Goal: Task Accomplishment & Management: Use online tool/utility

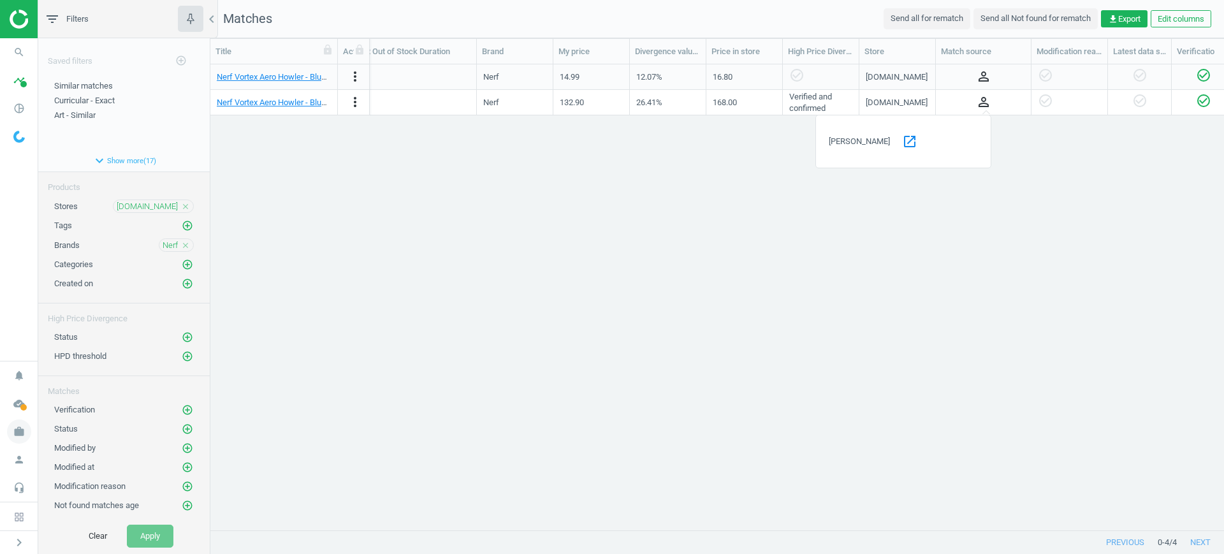
scroll to position [0, 613]
click at [9, 444] on span "work" at bounding box center [19, 431] width 38 height 28
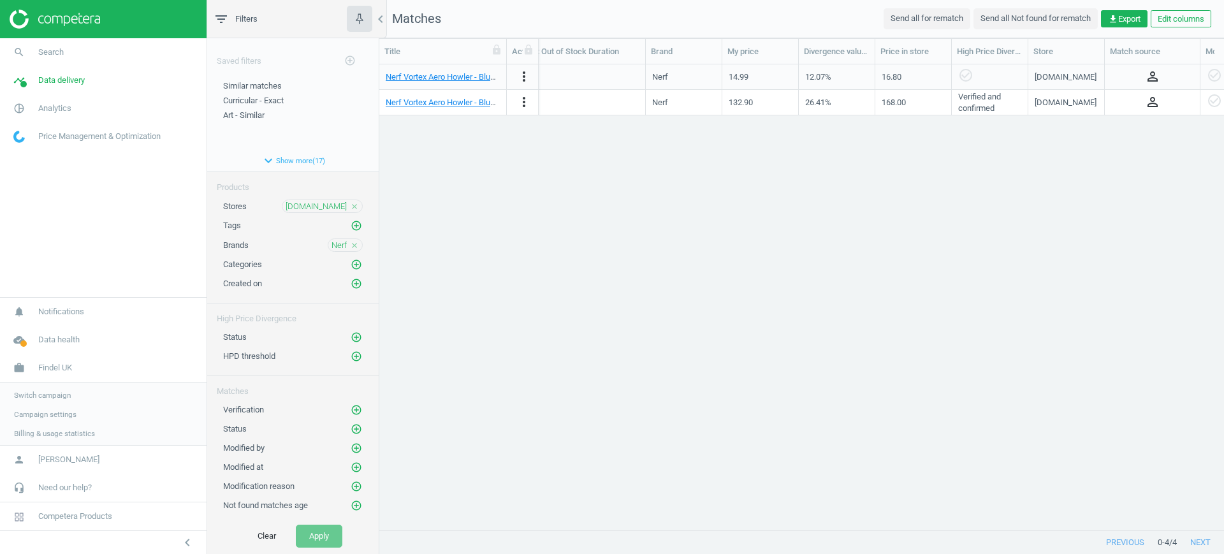
scroll to position [441, 832]
click at [27, 394] on span "Switch campaign" at bounding box center [42, 394] width 57 height 10
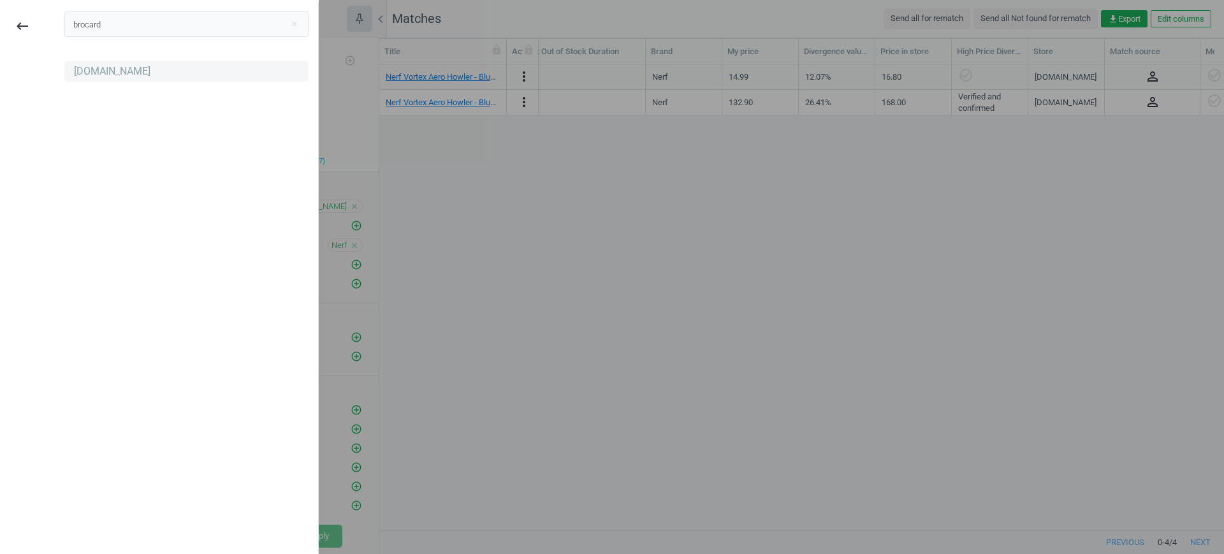
type input "brocard"
click at [107, 80] on div "[DOMAIN_NAME]" at bounding box center [186, 71] width 244 height 20
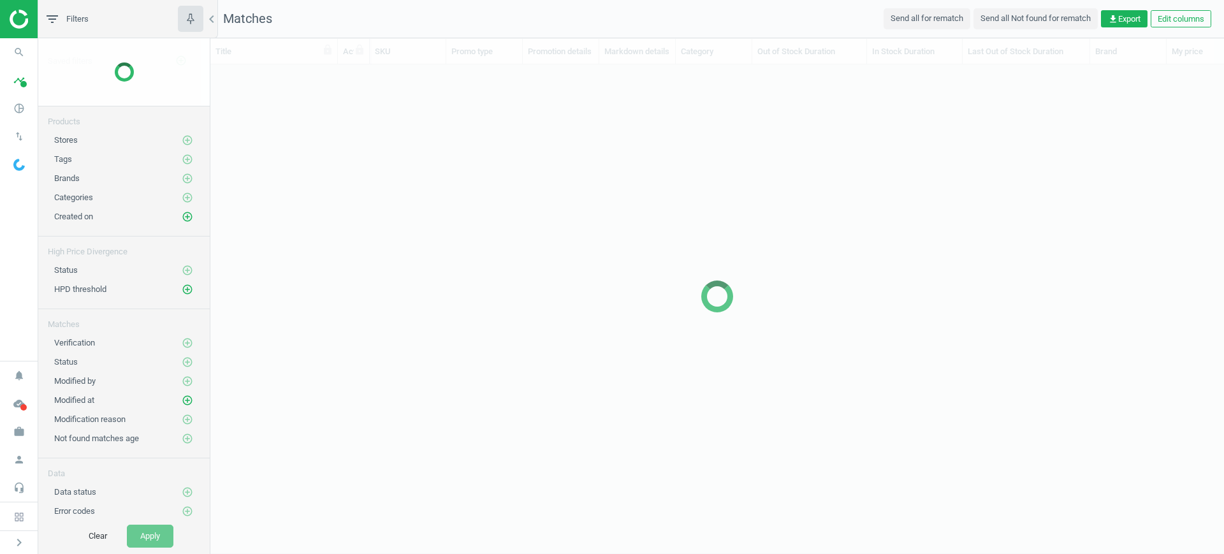
scroll to position [13, 13]
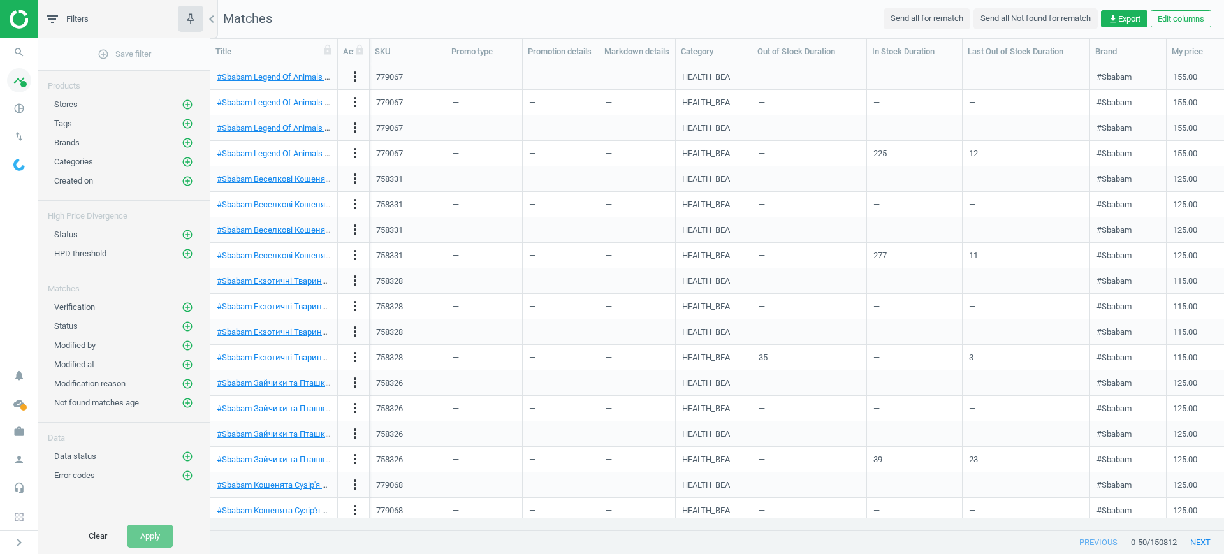
click at [13, 78] on icon "timeline" at bounding box center [19, 80] width 24 height 24
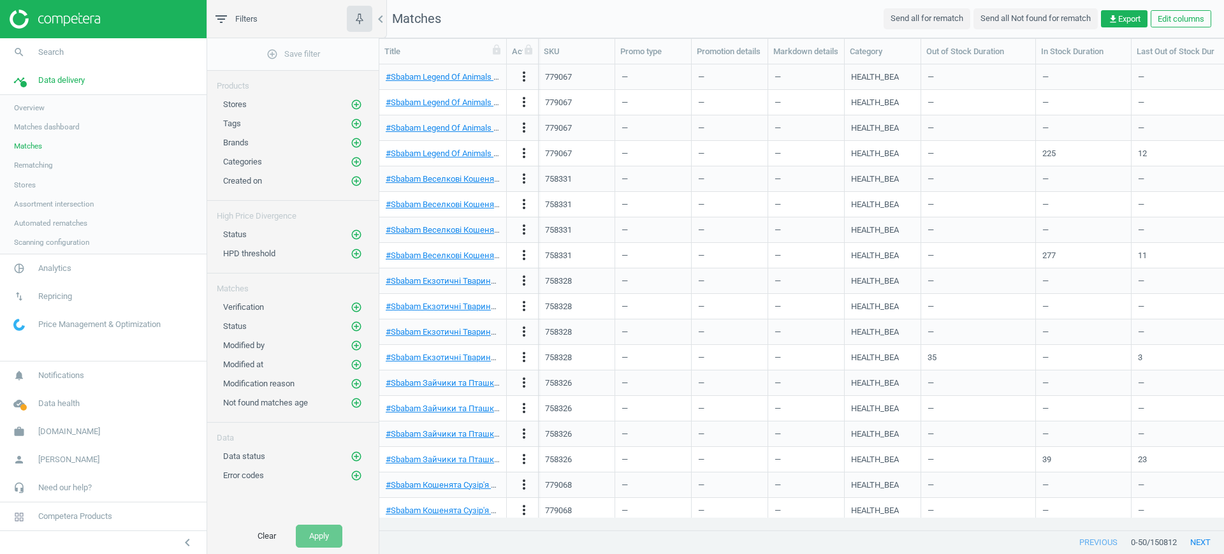
scroll to position [441, 832]
click at [26, 180] on span "Stores" at bounding box center [25, 185] width 22 height 10
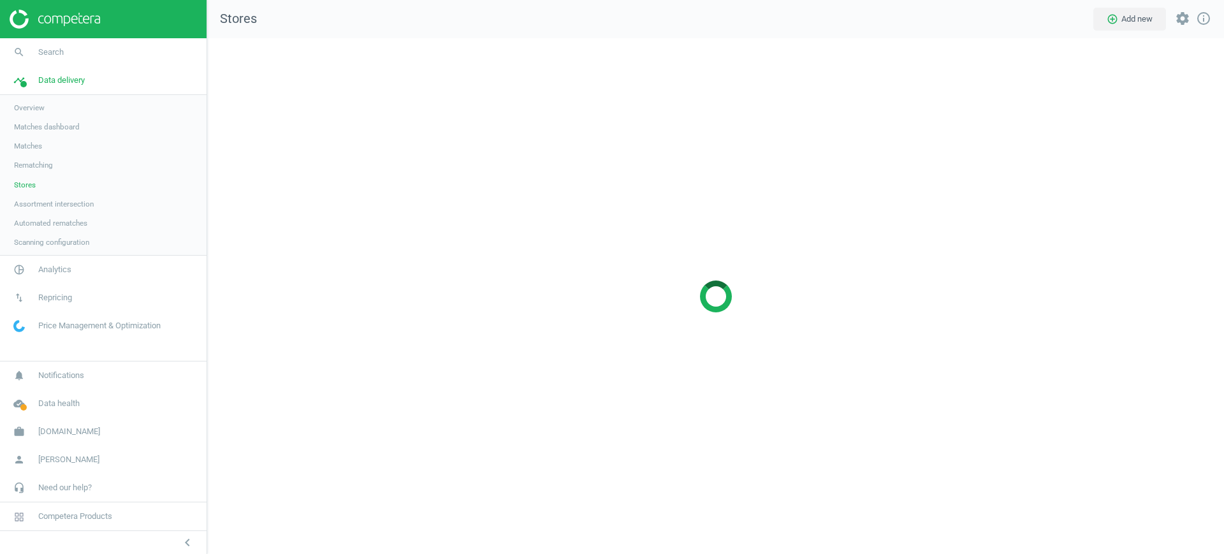
scroll to position [540, 1041]
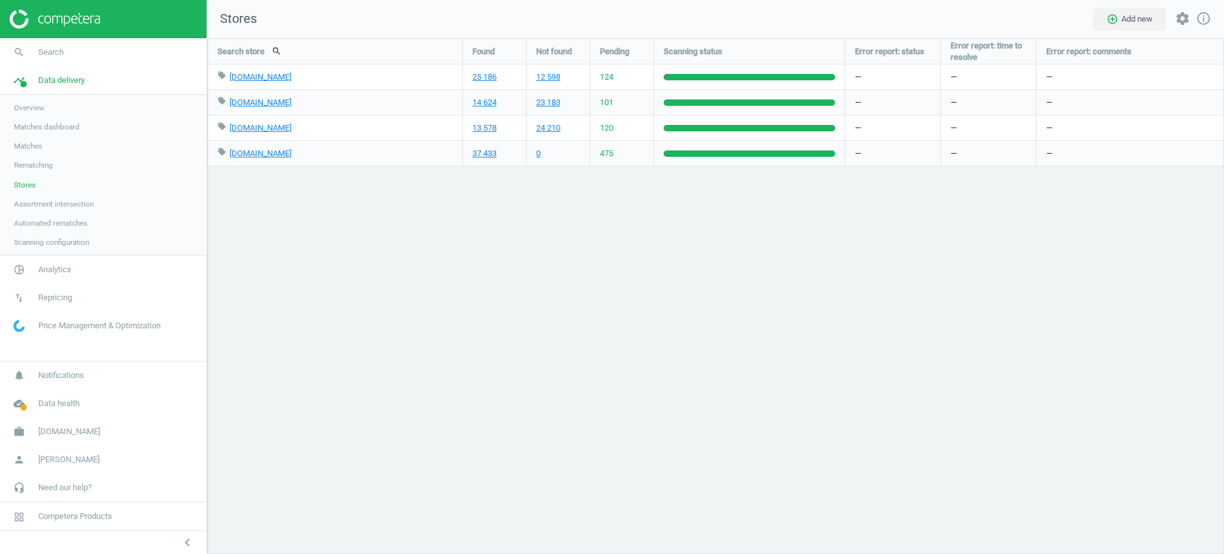
click at [52, 201] on span "Assortment intersection" at bounding box center [54, 204] width 80 height 10
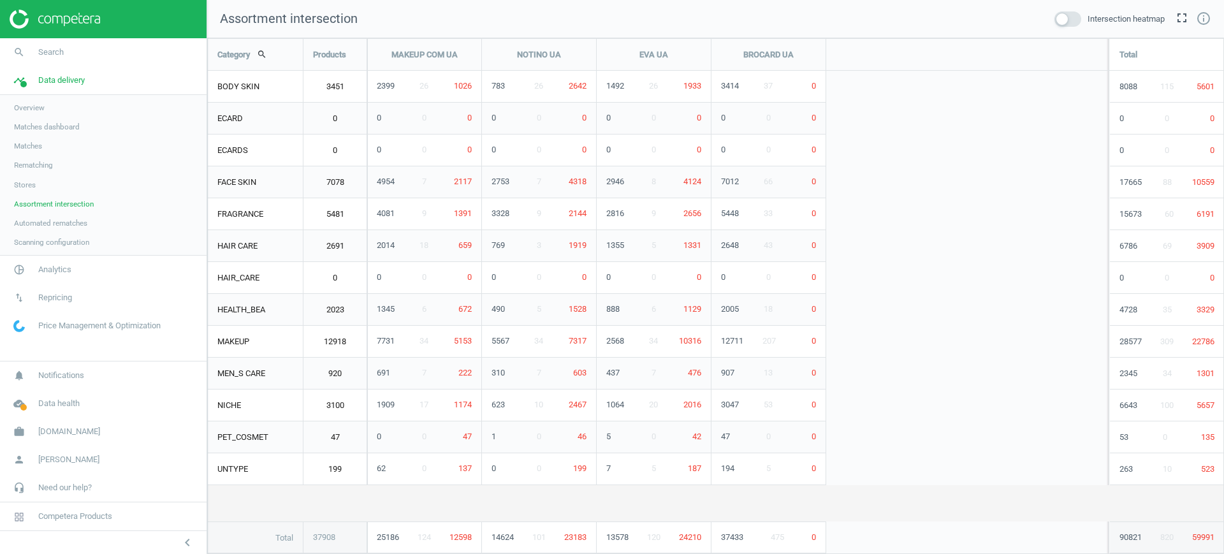
scroll to position [540, 1041]
click at [34, 148] on span "Matches" at bounding box center [28, 146] width 28 height 10
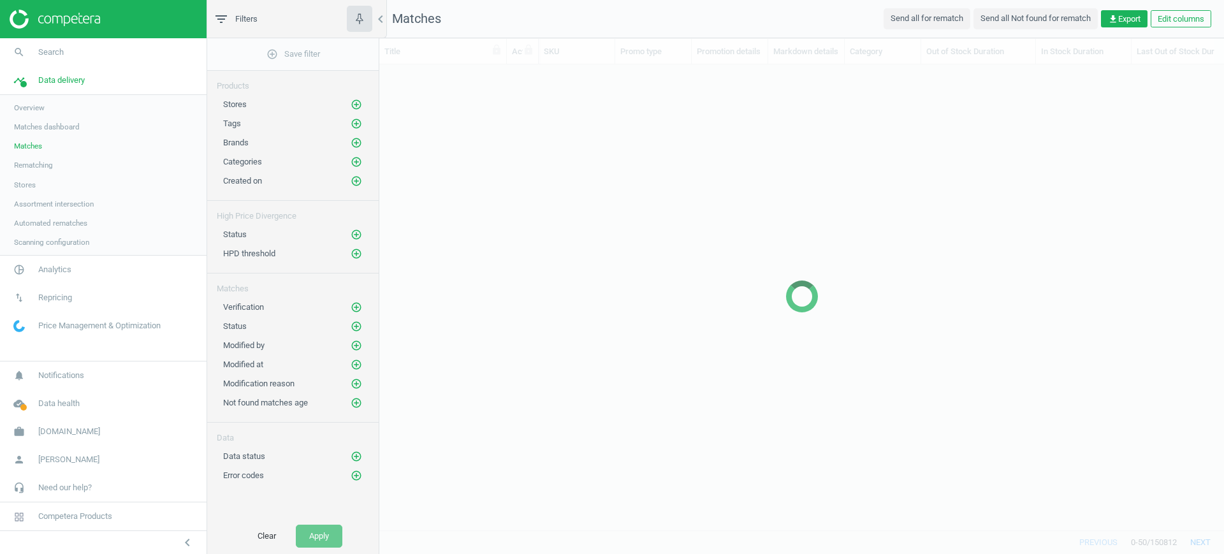
scroll to position [441, 832]
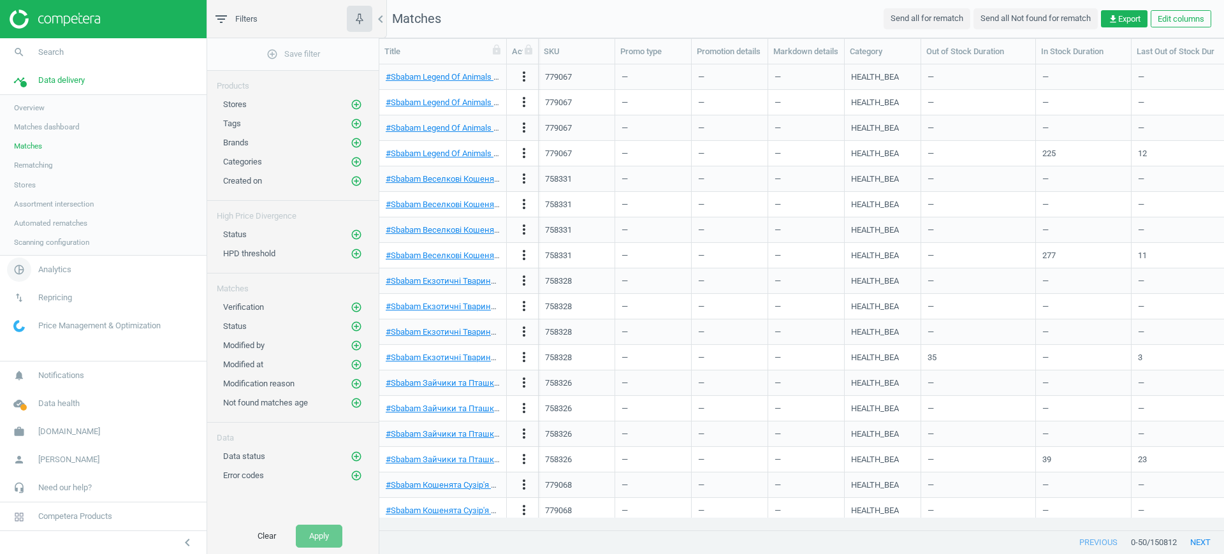
click at [65, 271] on span "Analytics" at bounding box center [54, 269] width 33 height 11
click at [41, 155] on span "Products" at bounding box center [29, 155] width 30 height 10
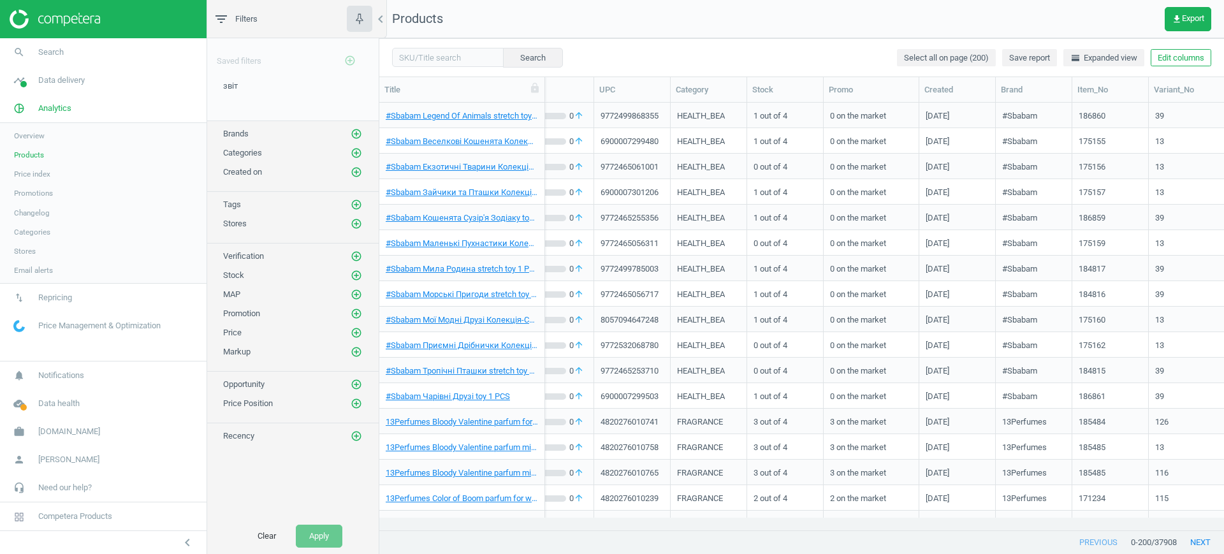
scroll to position [0, 516]
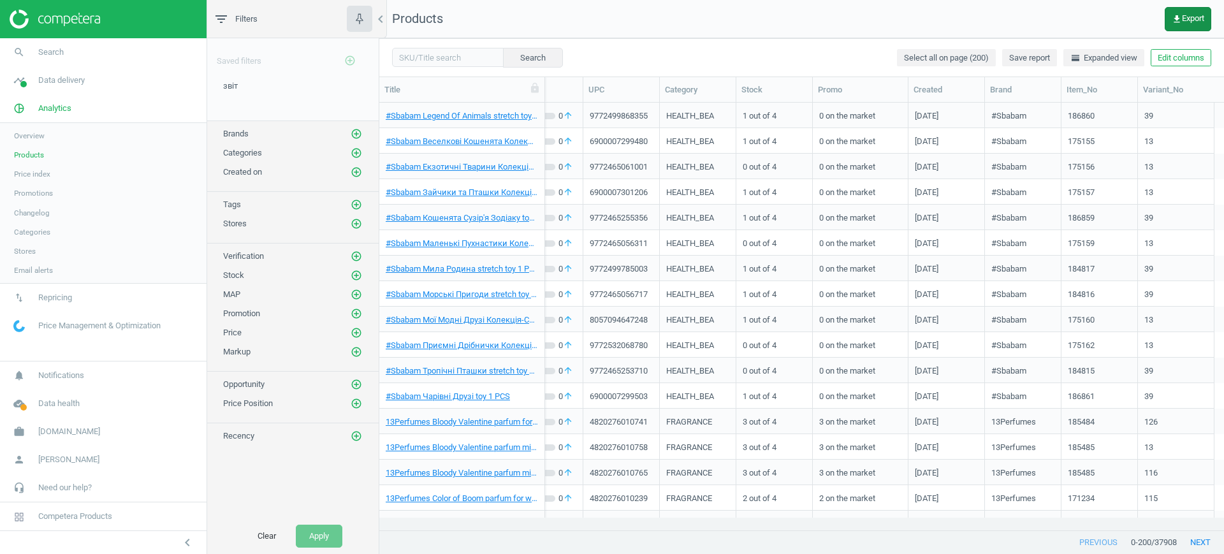
click at [1193, 24] on button "get_app Export" at bounding box center [1187, 19] width 47 height 24
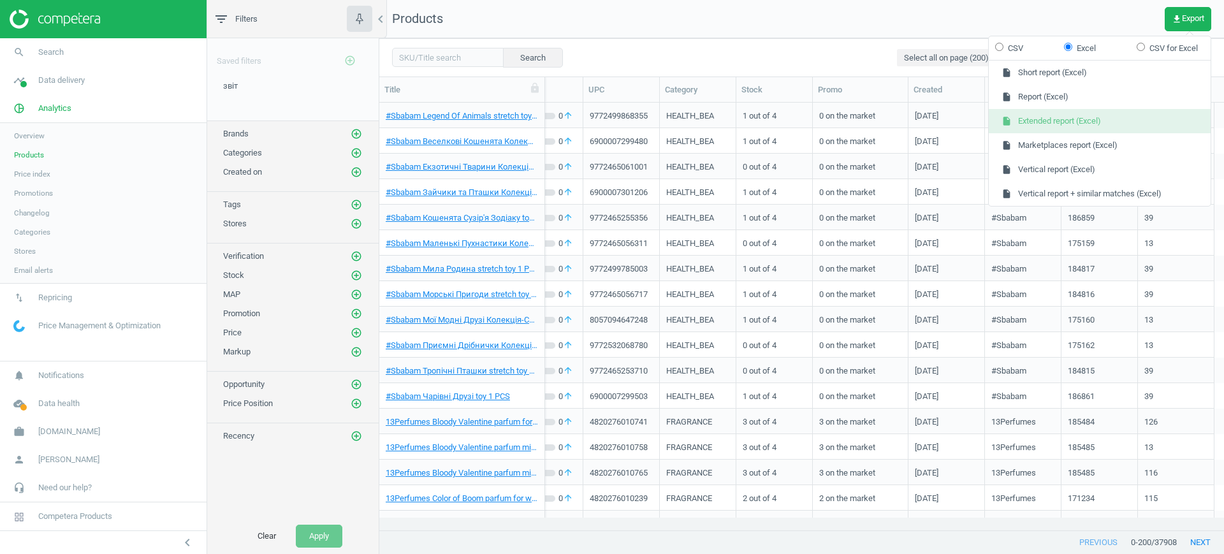
click at [1097, 126] on button "insert_drive_file Extended report (Excel)" at bounding box center [1099, 121] width 222 height 24
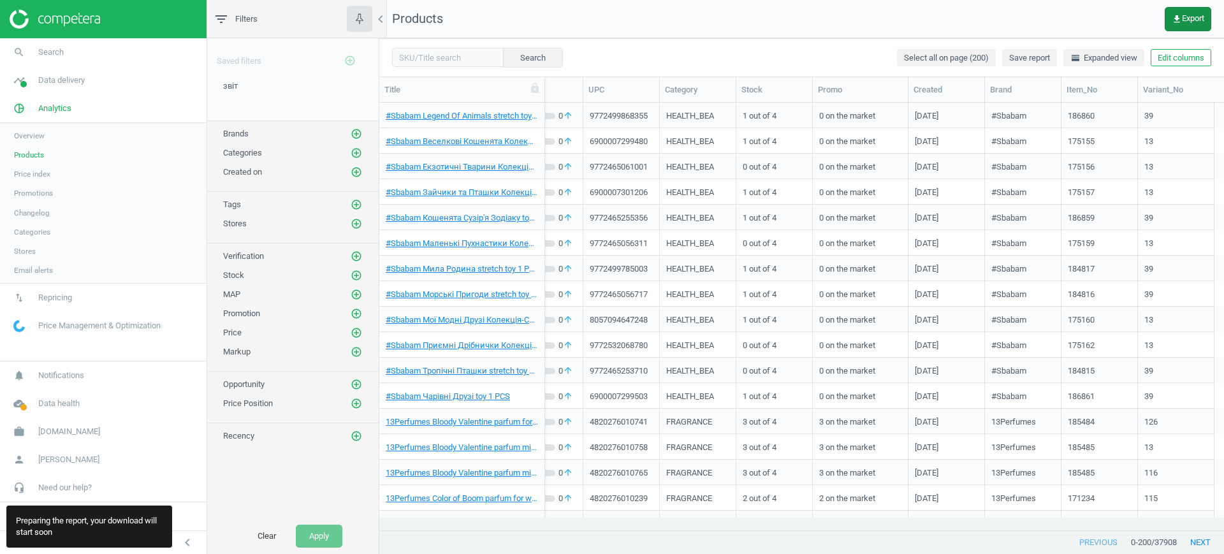
click at [1180, 15] on span "get_app Export" at bounding box center [1187, 19] width 33 height 10
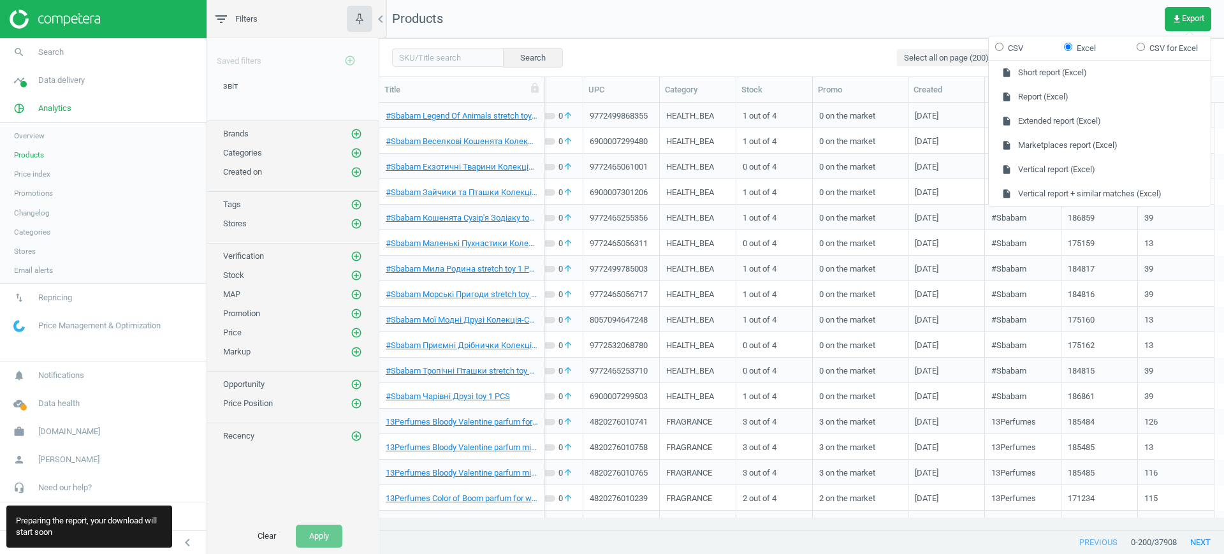
click at [1009, 45] on label "CSV" at bounding box center [1009, 48] width 28 height 11
click at [1003, 45] on input "CSV" at bounding box center [999, 47] width 8 height 8
radio input "true"
click at [1058, 122] on button "insert_drive_file Extended report (CSV)" at bounding box center [1099, 121] width 222 height 24
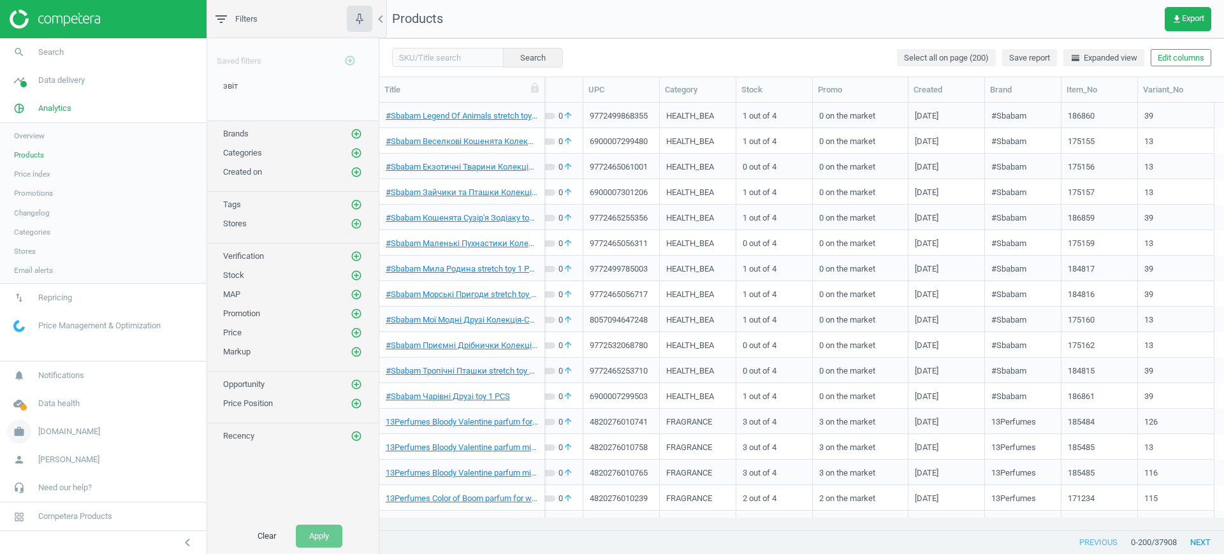
click at [69, 429] on span "[DOMAIN_NAME]" at bounding box center [69, 431] width 62 height 11
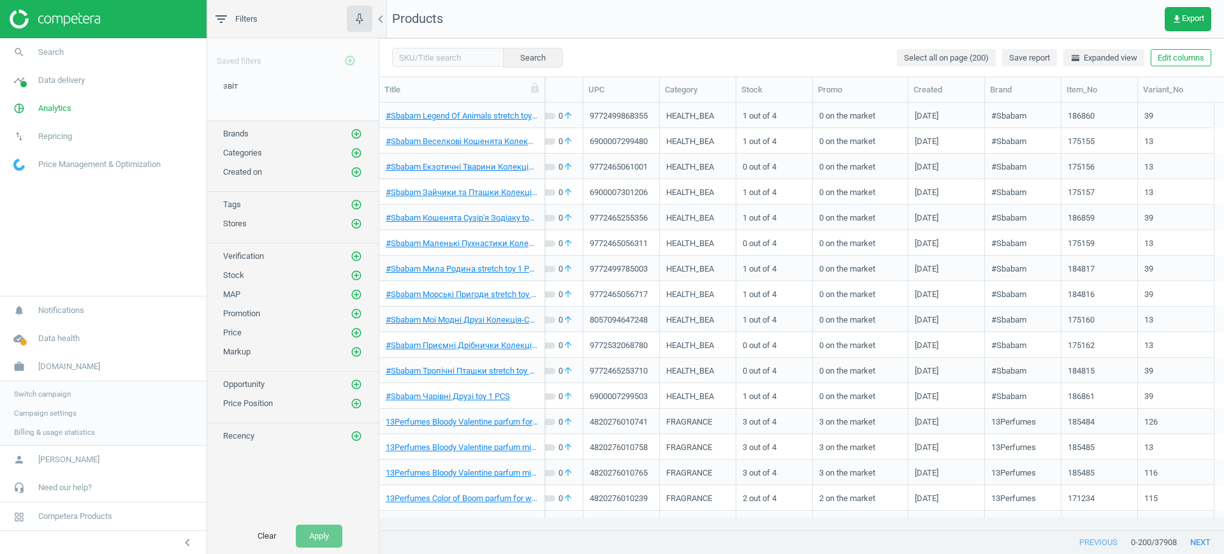
click at [47, 393] on span "Switch campaign" at bounding box center [42, 394] width 57 height 10
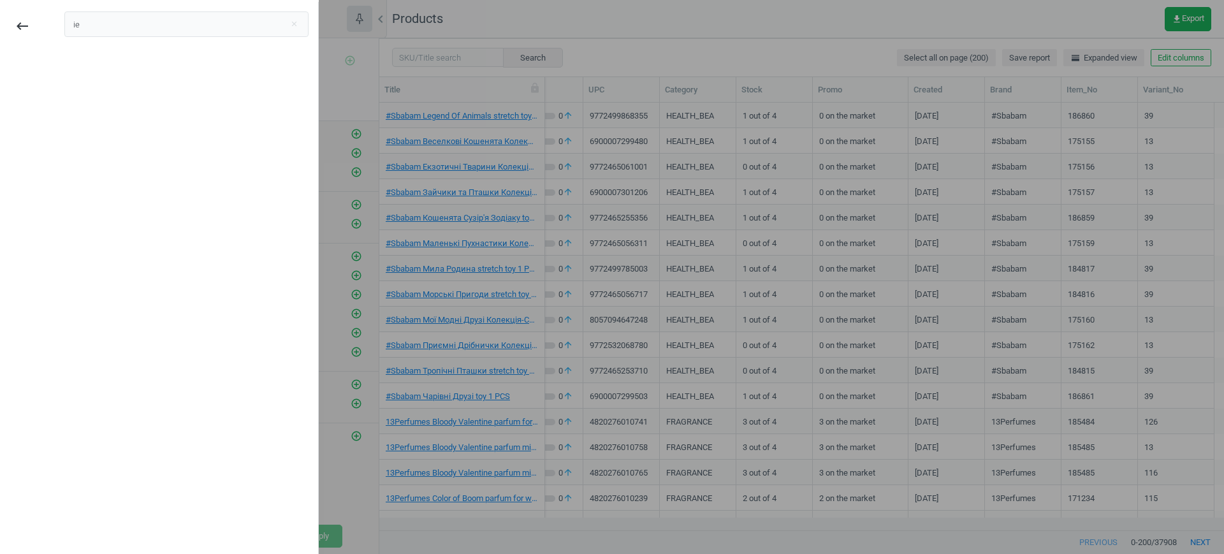
type input "і"
type input "lyreco it"
click at [111, 81] on div "Lyreco IT" at bounding box center [186, 71] width 244 height 20
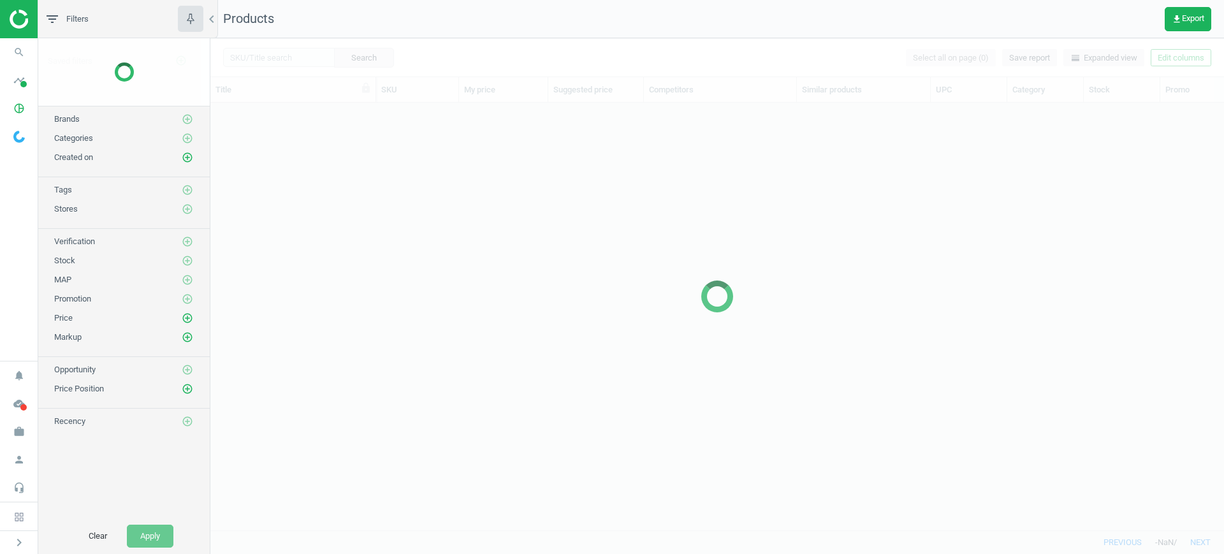
scroll to position [403, 1001]
click at [292, 62] on div at bounding box center [716, 296] width 1013 height 516
click at [305, 65] on div at bounding box center [716, 296] width 1013 height 516
click at [293, 57] on div at bounding box center [716, 296] width 1013 height 516
click at [295, 59] on div at bounding box center [716, 296] width 1013 height 516
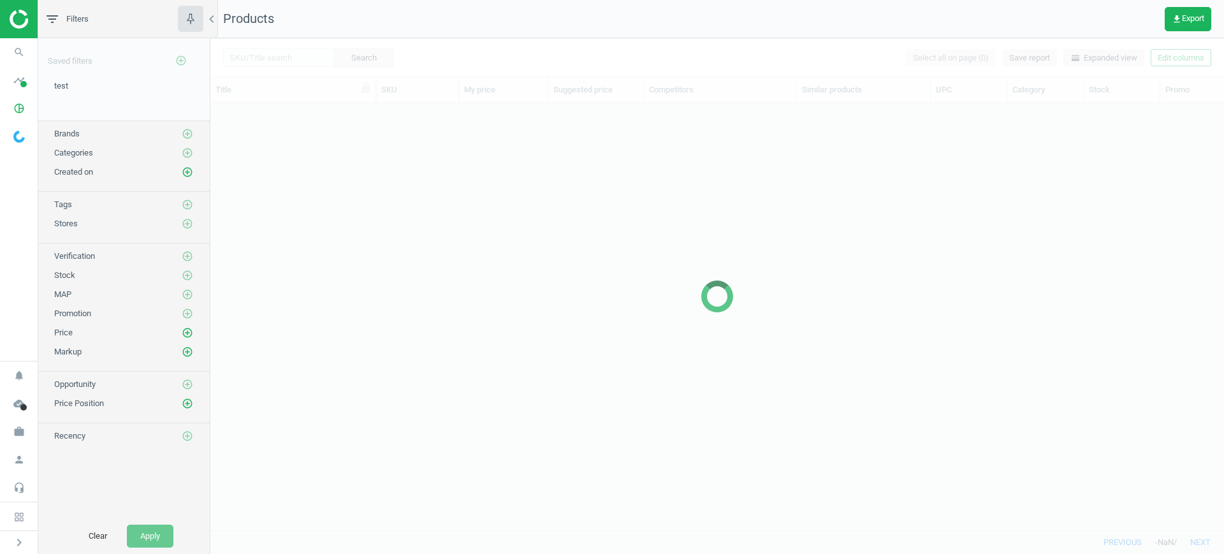
click at [303, 62] on div at bounding box center [716, 296] width 1013 height 516
click at [286, 55] on div at bounding box center [716, 296] width 1013 height 516
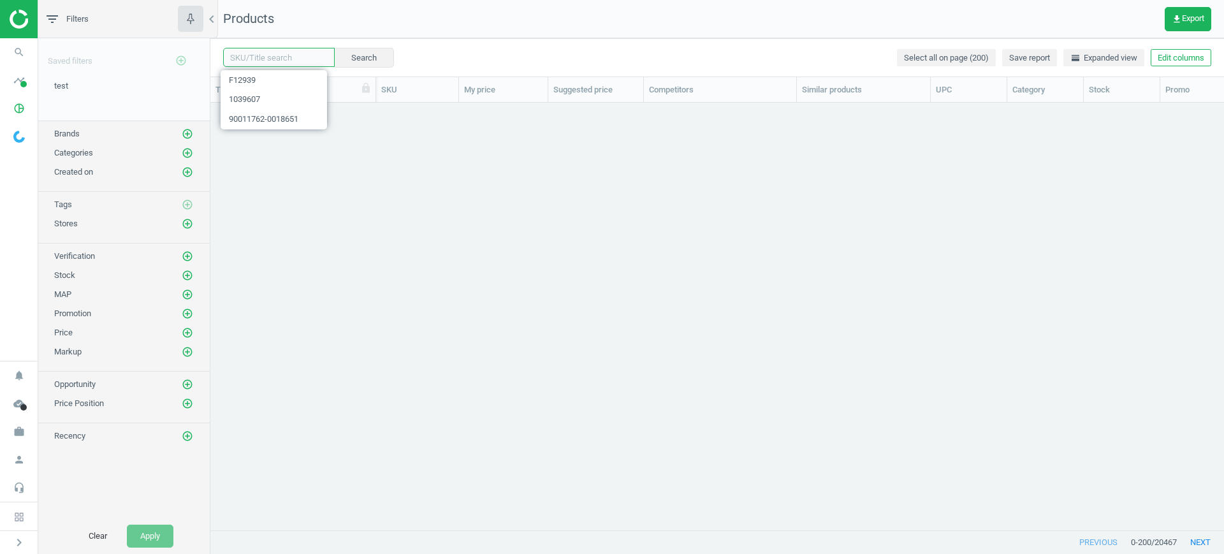
click at [282, 58] on input "text" at bounding box center [279, 57] width 112 height 19
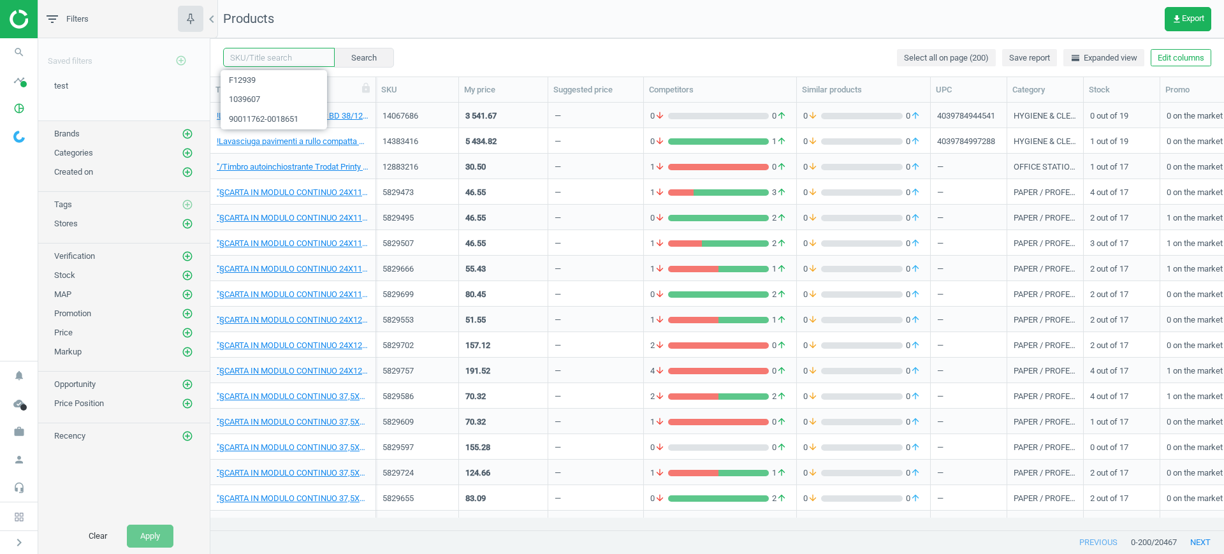
paste input "5754326"
type input "5754326"
click at [339, 64] on button "Search" at bounding box center [363, 57] width 60 height 19
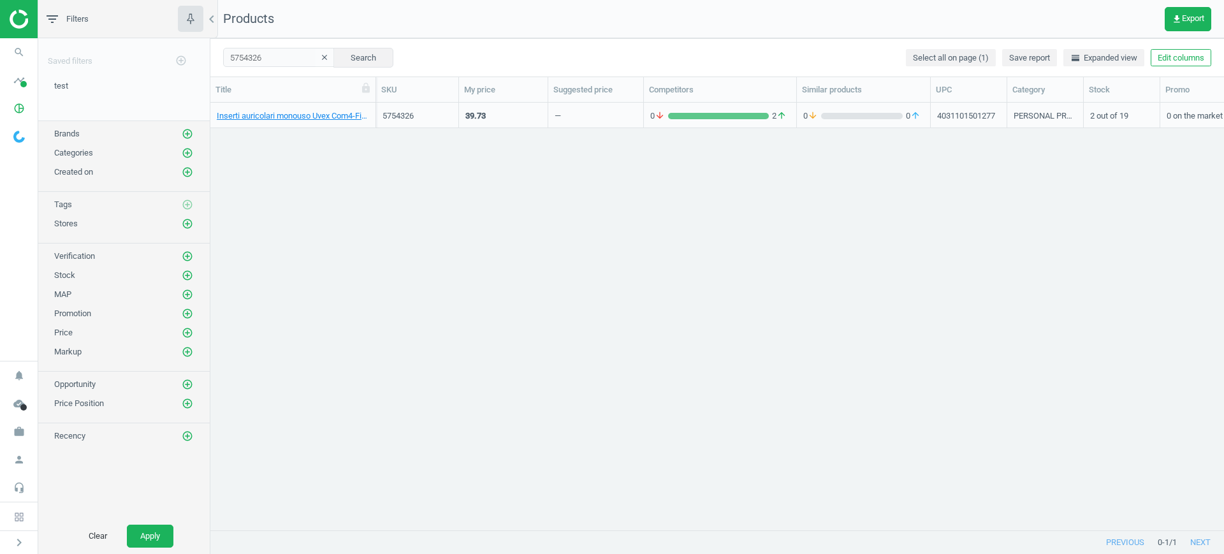
click at [498, 115] on div "39.73" at bounding box center [503, 115] width 76 height 22
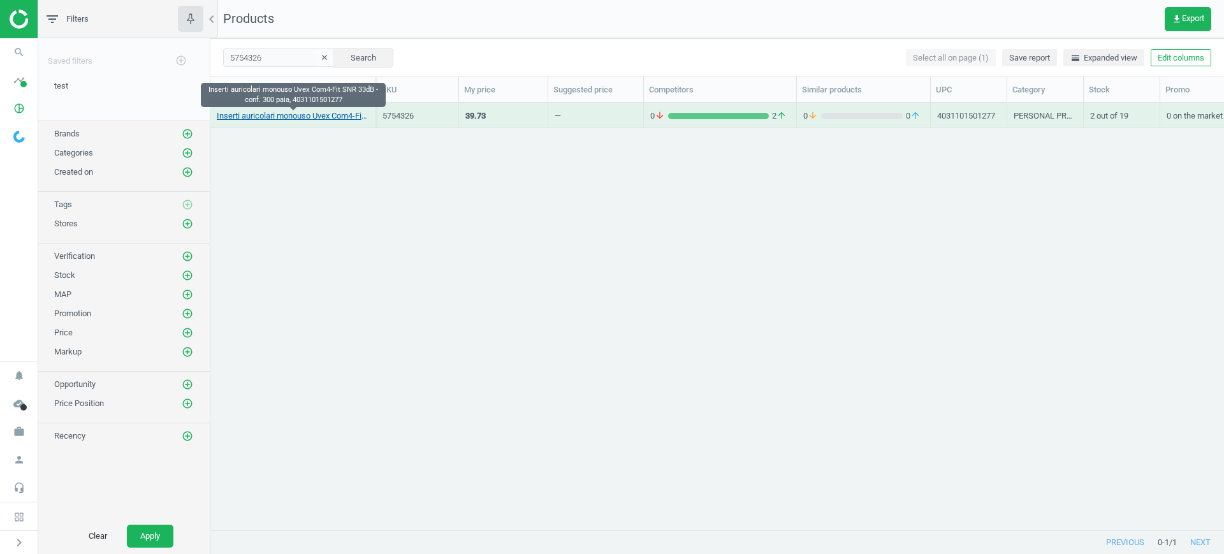
click at [343, 119] on link "Inserti auricolari monouso Uvex Com4-Fit SNR 33dB - conf. 300 paia, 40311015012…" at bounding box center [293, 115] width 152 height 11
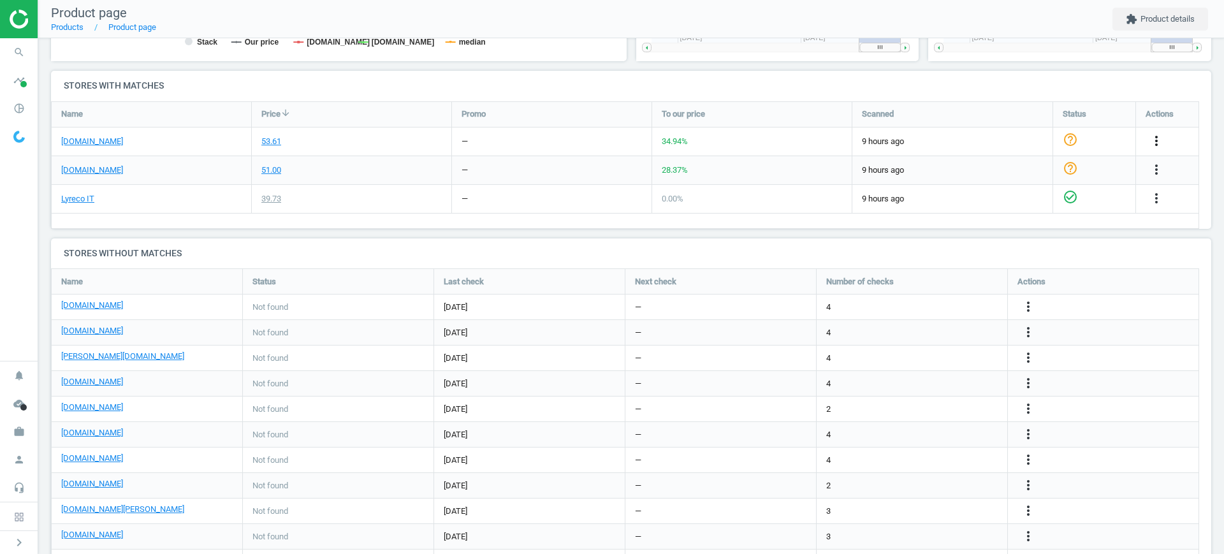
click at [1150, 138] on icon "more_vert" at bounding box center [1155, 140] width 15 height 15
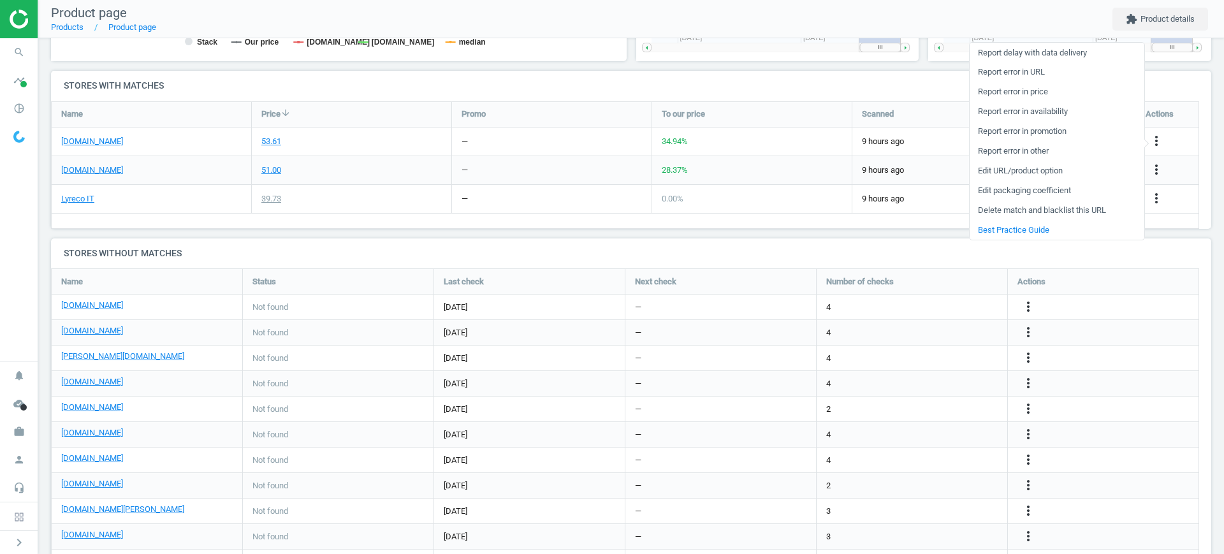
click at [1014, 185] on link "Edit packaging coefficient" at bounding box center [1056, 191] width 175 height 20
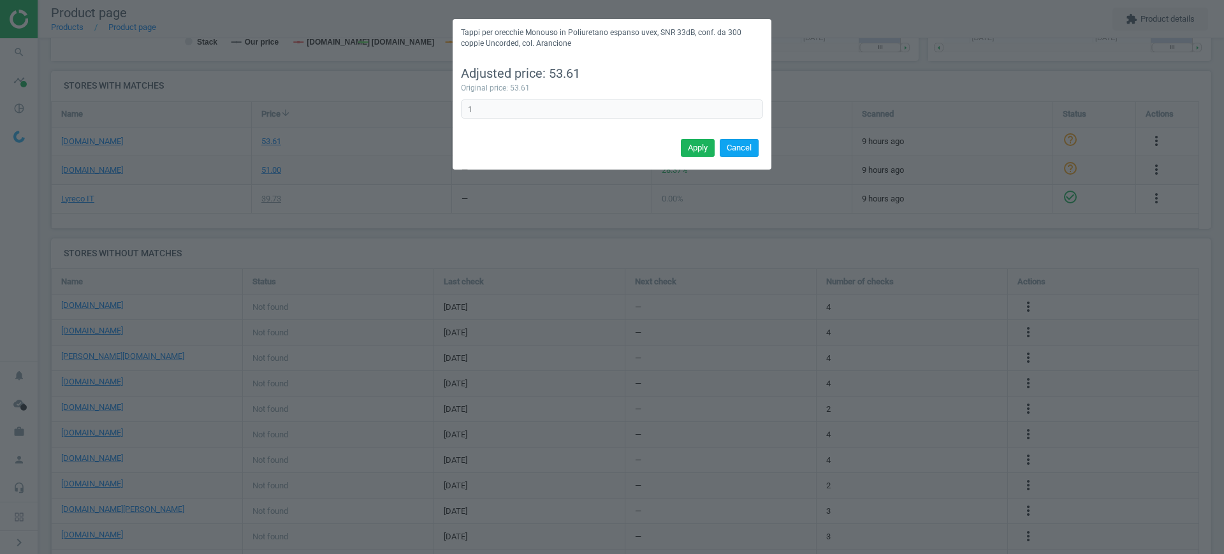
click at [749, 151] on button "Cancel" at bounding box center [739, 148] width 39 height 18
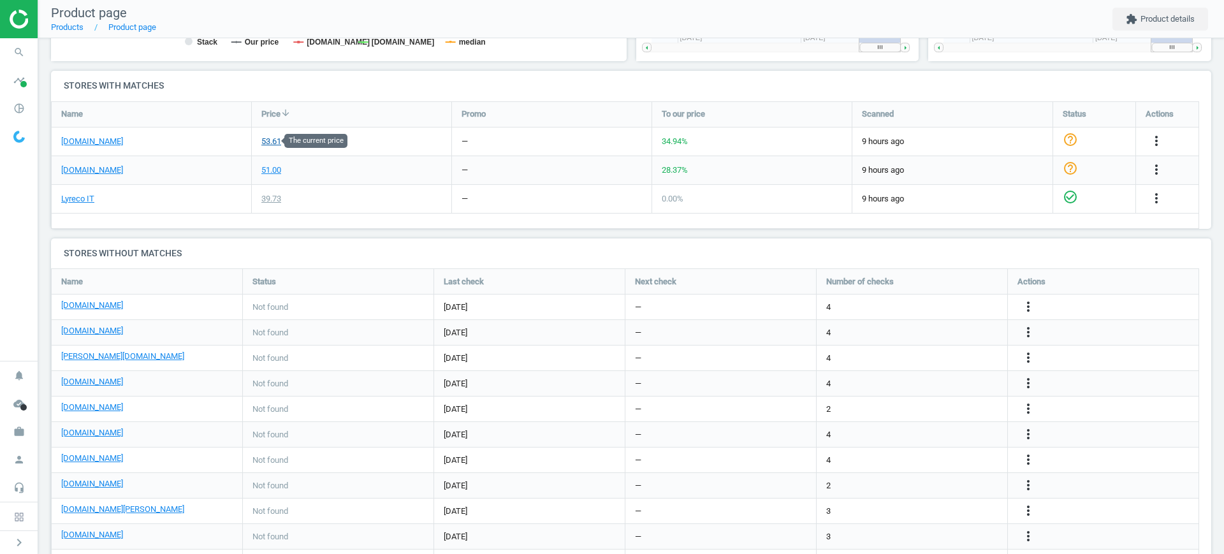
click at [274, 141] on div "53.61" at bounding box center [271, 141] width 20 height 11
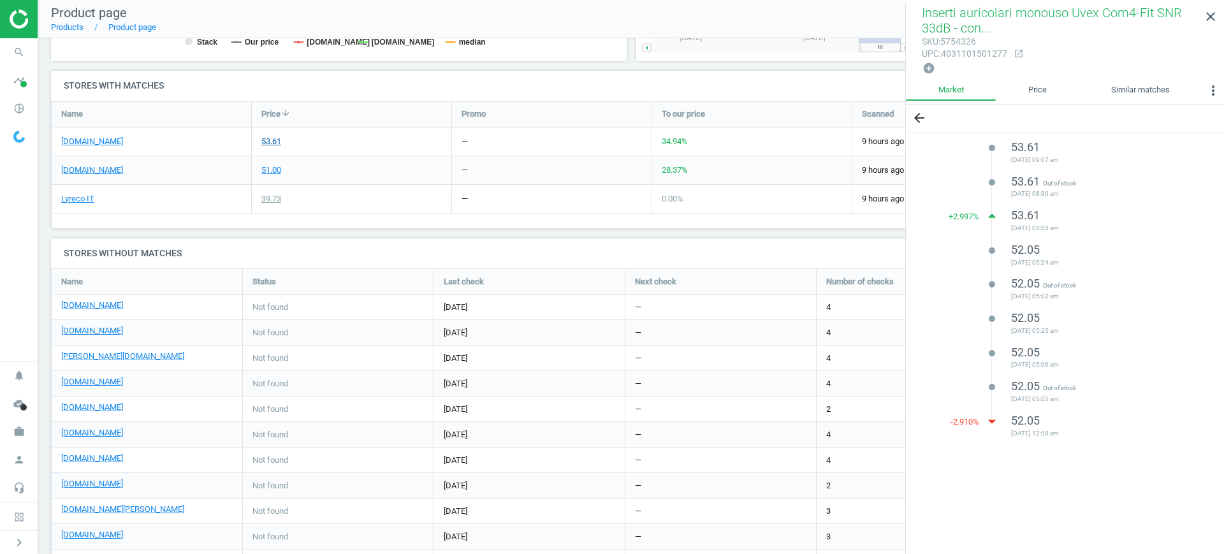
click at [274, 141] on div "53.61" at bounding box center [271, 141] width 20 height 11
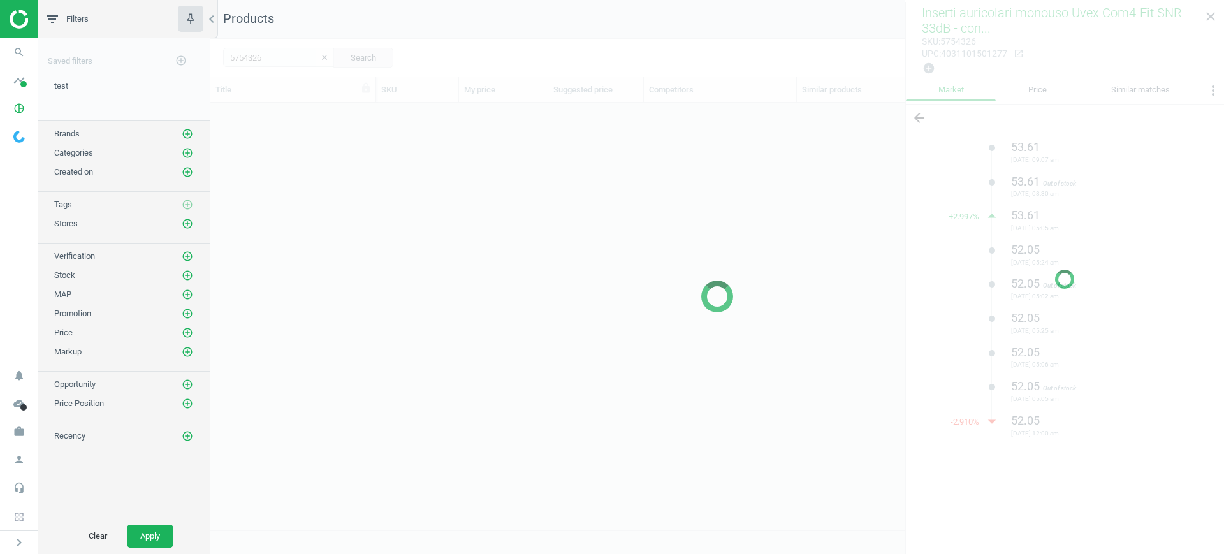
scroll to position [403, 1001]
click at [1211, 17] on div at bounding box center [1064, 279] width 319 height 554
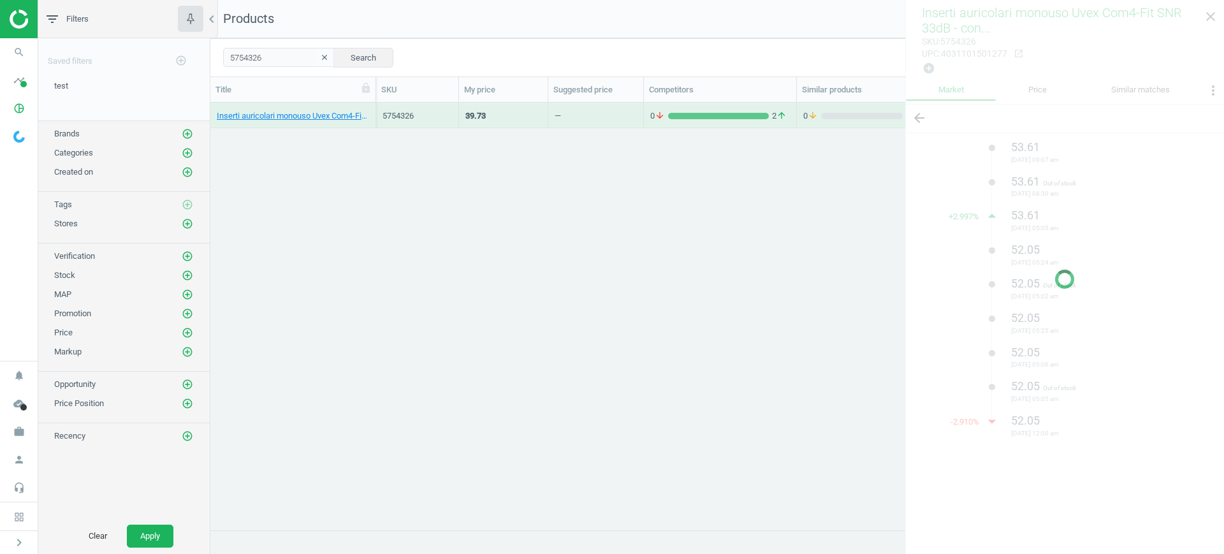
click at [1217, 16] on div at bounding box center [1064, 279] width 319 height 554
click at [1210, 17] on div at bounding box center [1064, 279] width 319 height 554
click at [1210, 16] on div at bounding box center [1064, 279] width 319 height 554
click at [1210, 15] on div at bounding box center [1064, 279] width 319 height 554
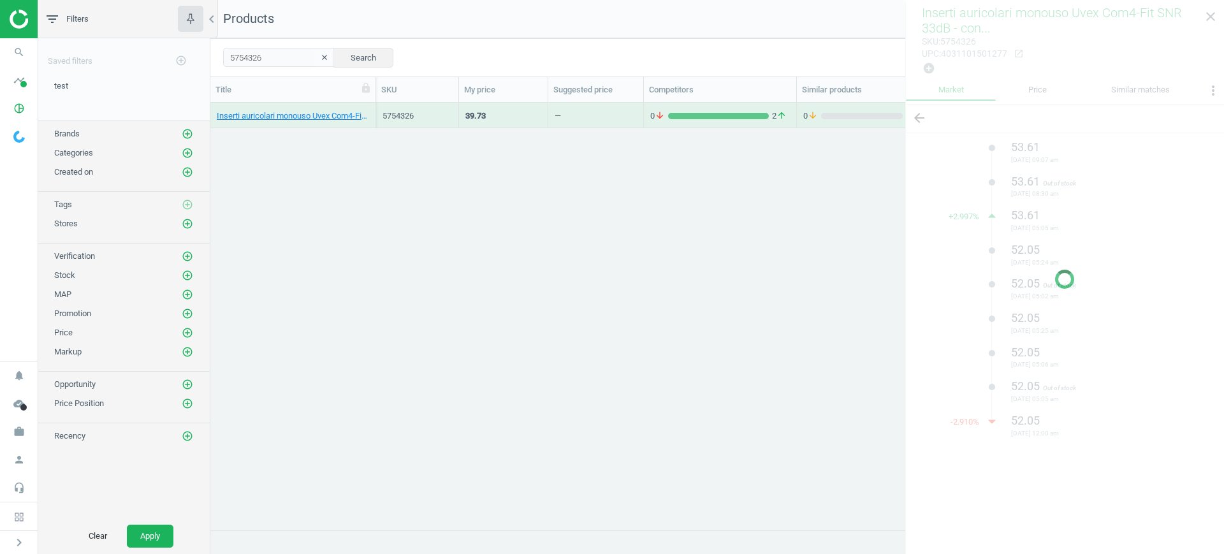
click at [1211, 15] on div at bounding box center [1064, 279] width 319 height 554
click at [494, 408] on div "Inserti auricolari monouso Uvex Com4-Fit SNR 33dB - conf. 300 paia, 40311015012…" at bounding box center [716, 310] width 1013 height 415
click at [1217, 12] on div at bounding box center [1064, 279] width 319 height 554
drag, startPoint x: 1208, startPoint y: 20, endPoint x: 1095, endPoint y: 138, distance: 163.2
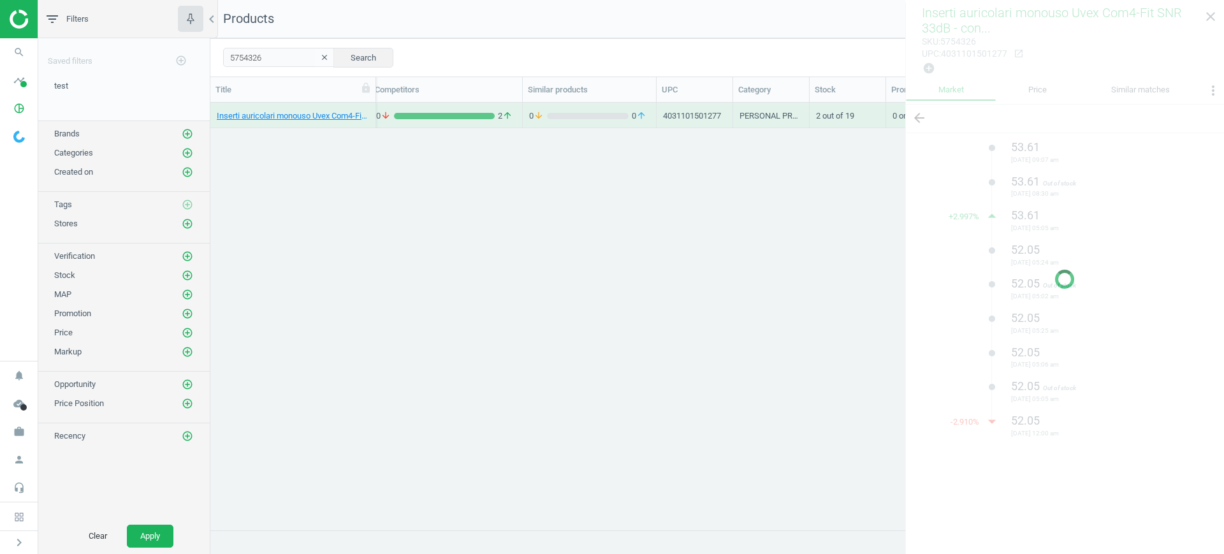
click at [1208, 20] on div at bounding box center [1064, 279] width 319 height 554
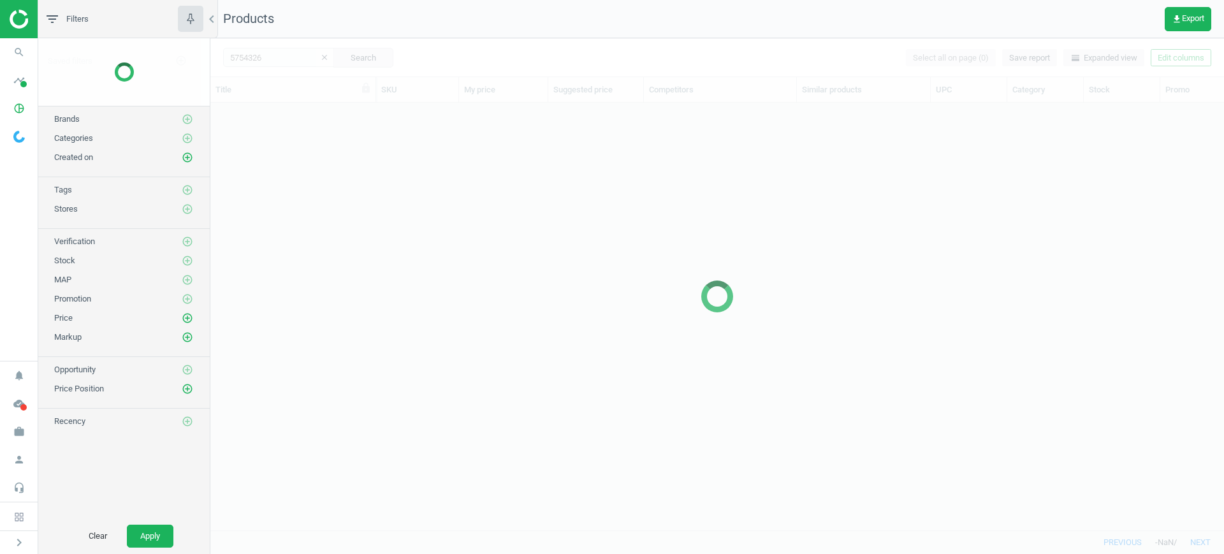
scroll to position [403, 1001]
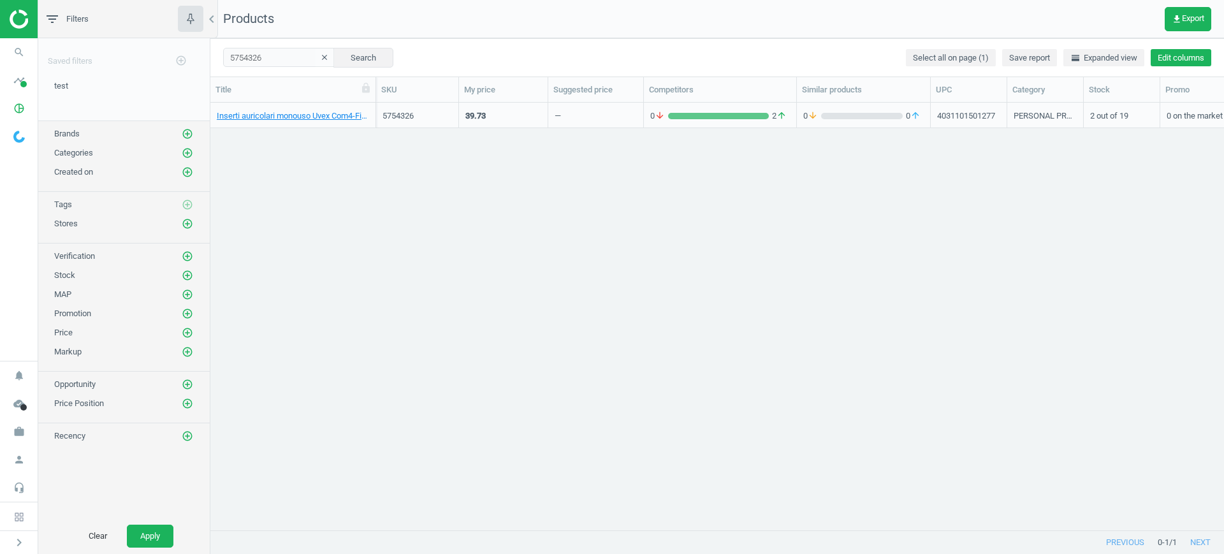
click at [1197, 61] on button "Edit columns" at bounding box center [1180, 58] width 61 height 18
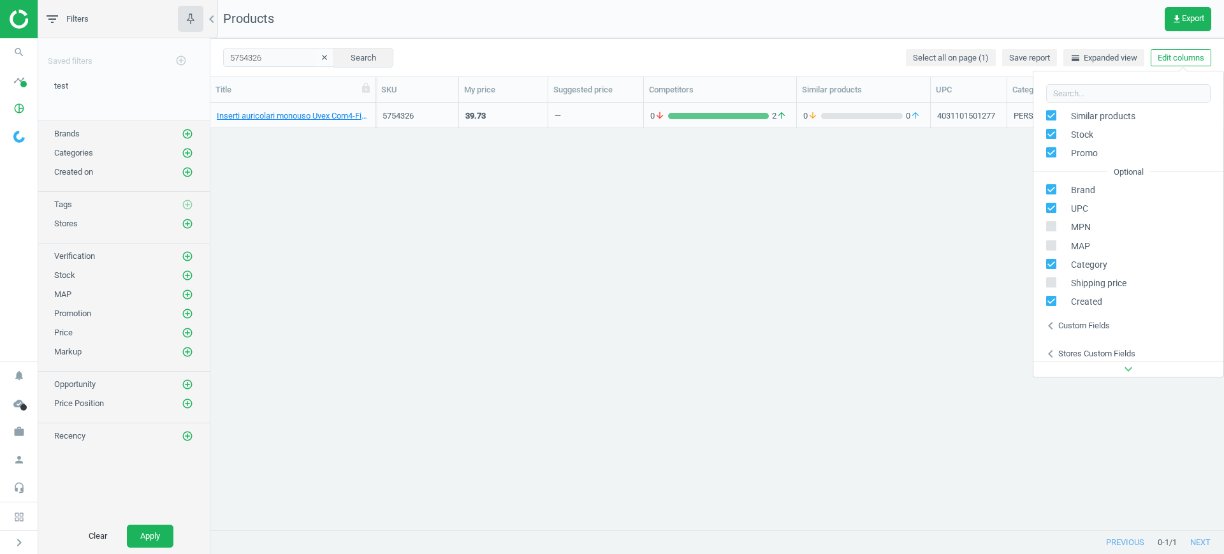
scroll to position [201, 0]
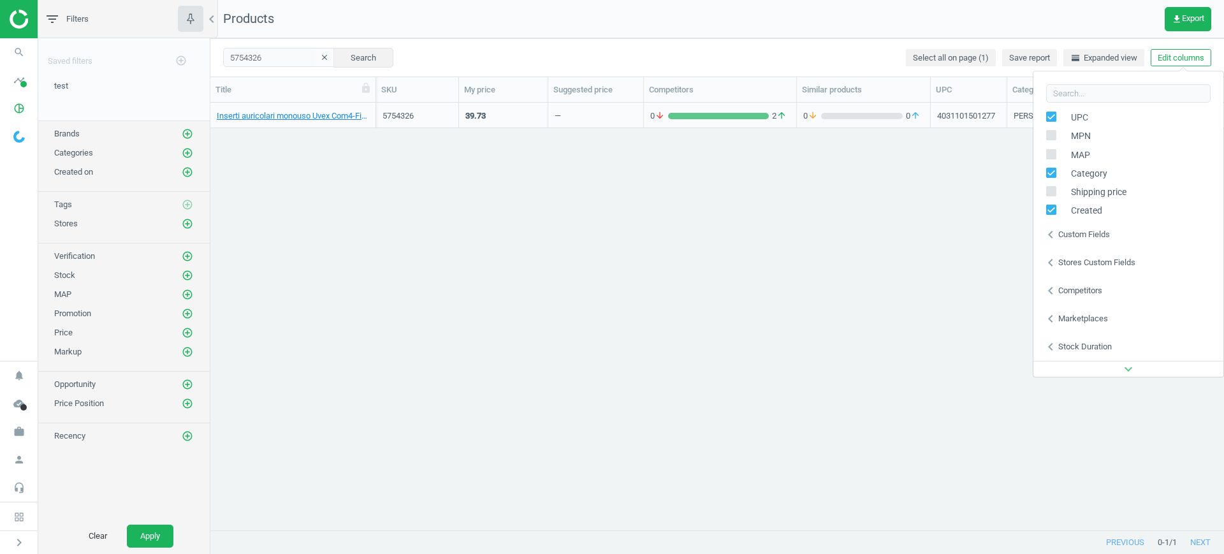
click at [1069, 259] on div "Stores custom fields" at bounding box center [1096, 262] width 77 height 11
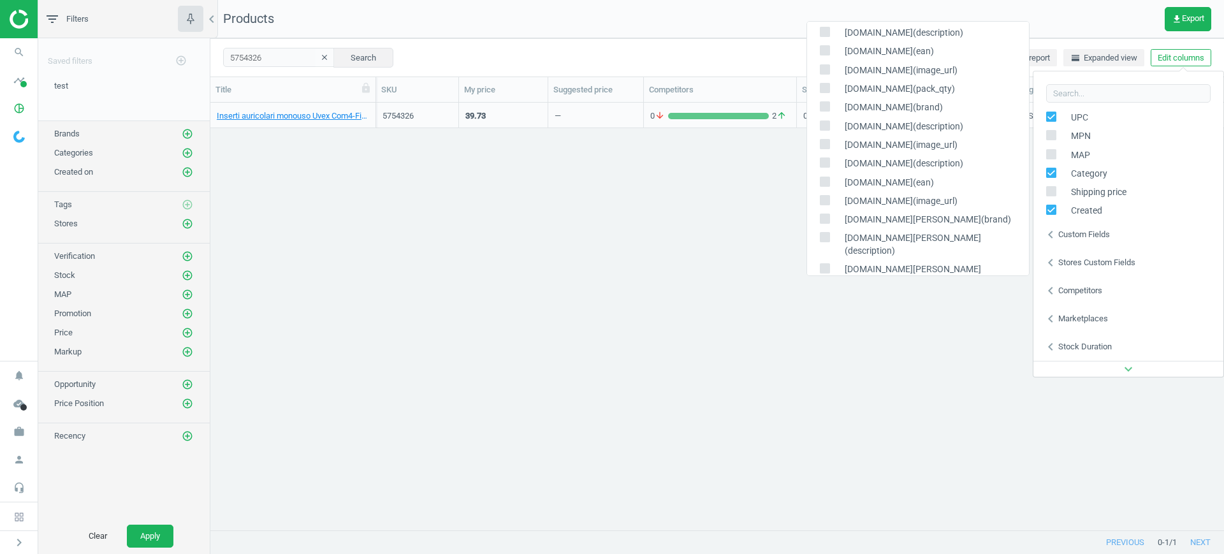
scroll to position [876, 0]
click at [824, 233] on input "checkbox" at bounding box center [824, 237] width 8 height 8
checkbox input "true"
click at [821, 251] on input "checkbox" at bounding box center [824, 255] width 8 height 8
checkbox input "true"
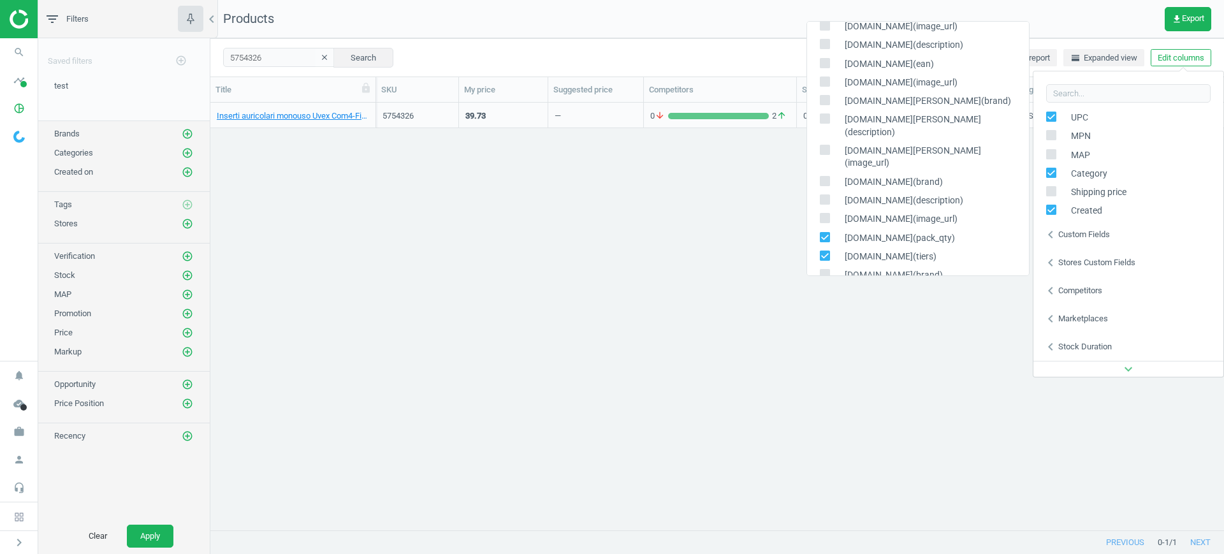
click at [683, 290] on div "Inserti auricolari monouso Uvex Com4-Fit SNR 33dB - conf. 300 paia, 40311015012…" at bounding box center [716, 310] width 1013 height 415
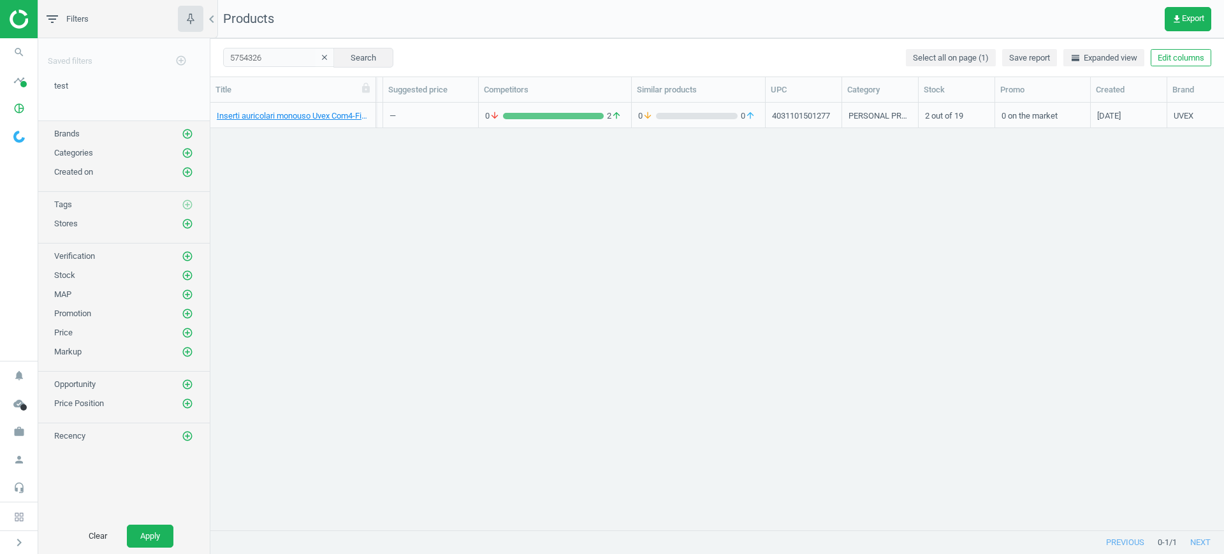
scroll to position [0, 425]
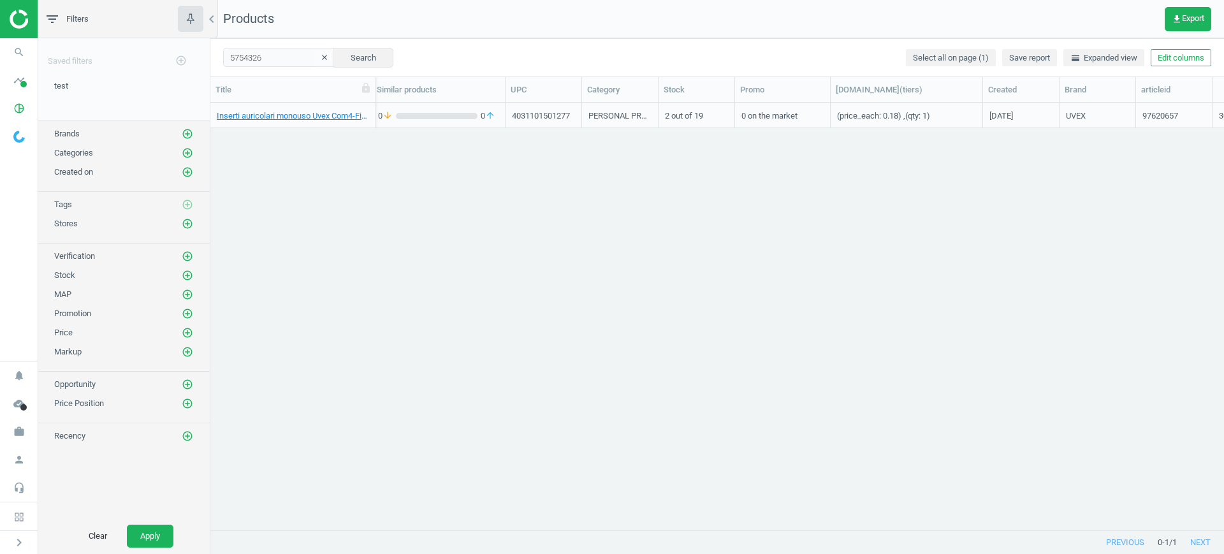
drag, startPoint x: 909, startPoint y: 85, endPoint x: 984, endPoint y: 129, distance: 87.1
click at [984, 129] on div "Title SKU My price Suggested price Competitors Similar products UPC Category St…" at bounding box center [716, 304] width 1013 height 454
drag, startPoint x: 985, startPoint y: 92, endPoint x: 1115, endPoint y: 114, distance: 131.9
click at [1127, 113] on div "Title SKU My price Suggested price Competitors Similar products UPC Category St…" at bounding box center [716, 304] width 1013 height 454
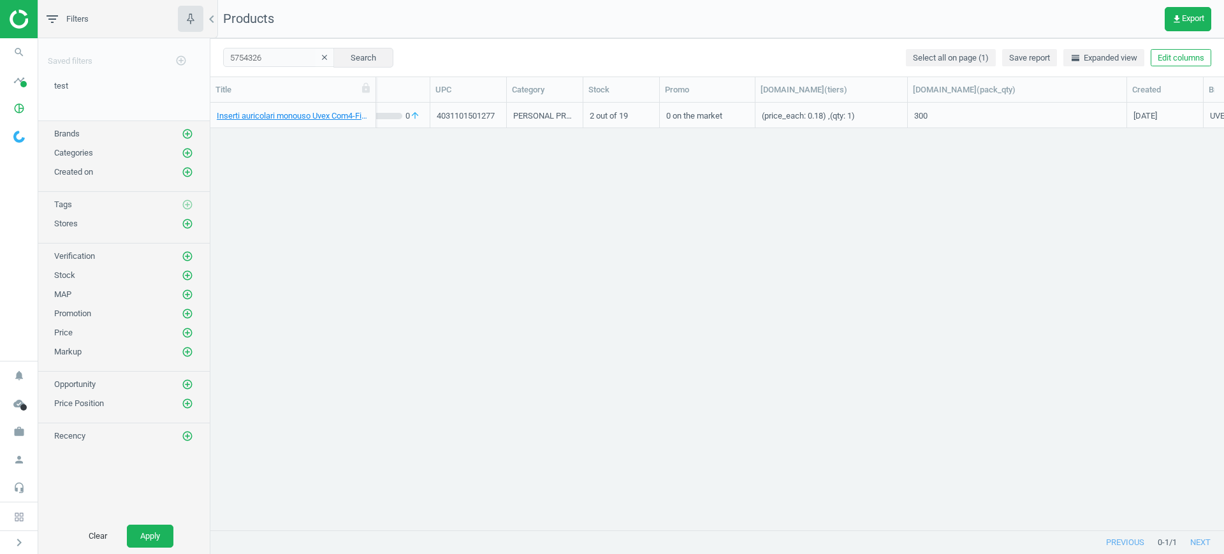
click at [320, 58] on icon "clear" at bounding box center [324, 57] width 9 height 9
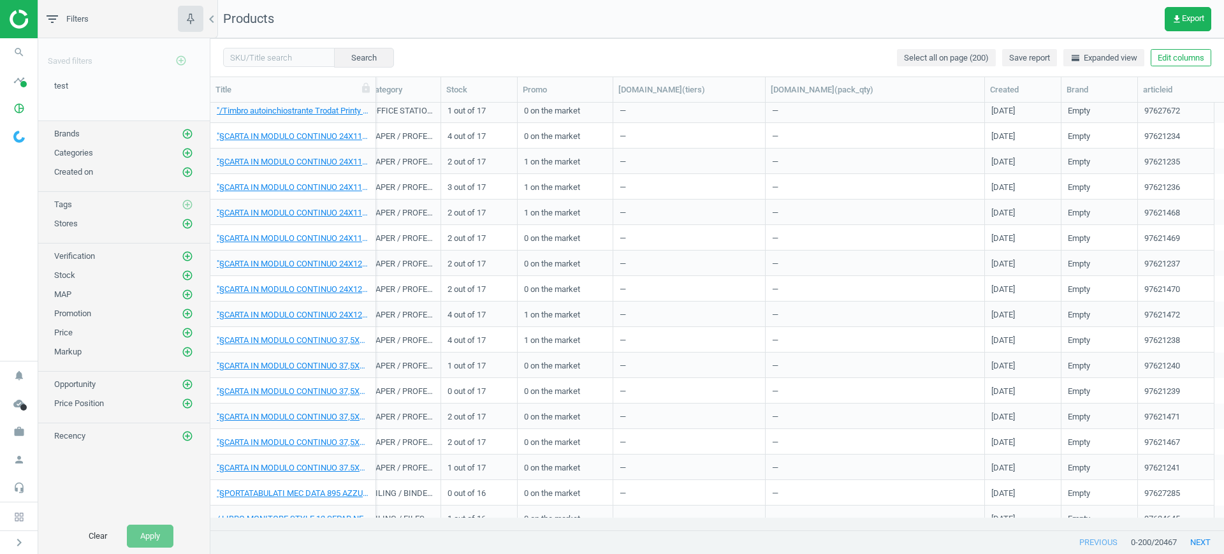
scroll to position [80, 0]
click at [184, 226] on icon "add_circle_outline" at bounding box center [187, 223] width 11 height 11
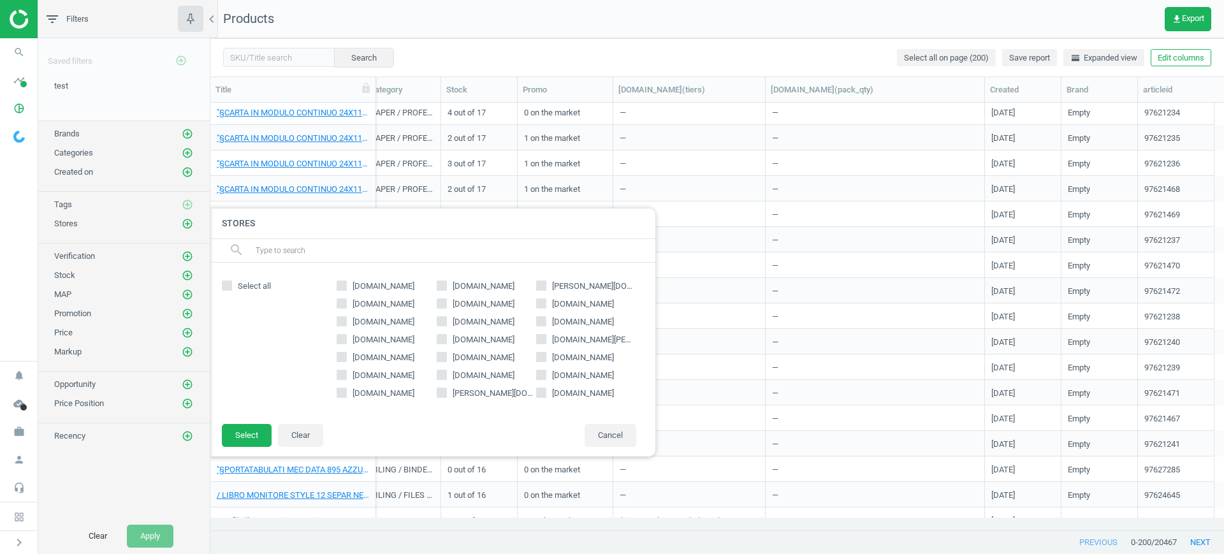
click at [341, 355] on input "it.rs-online.com" at bounding box center [342, 356] width 8 height 8
checkbox input "true"
click at [250, 441] on button "Select" at bounding box center [247, 435] width 50 height 23
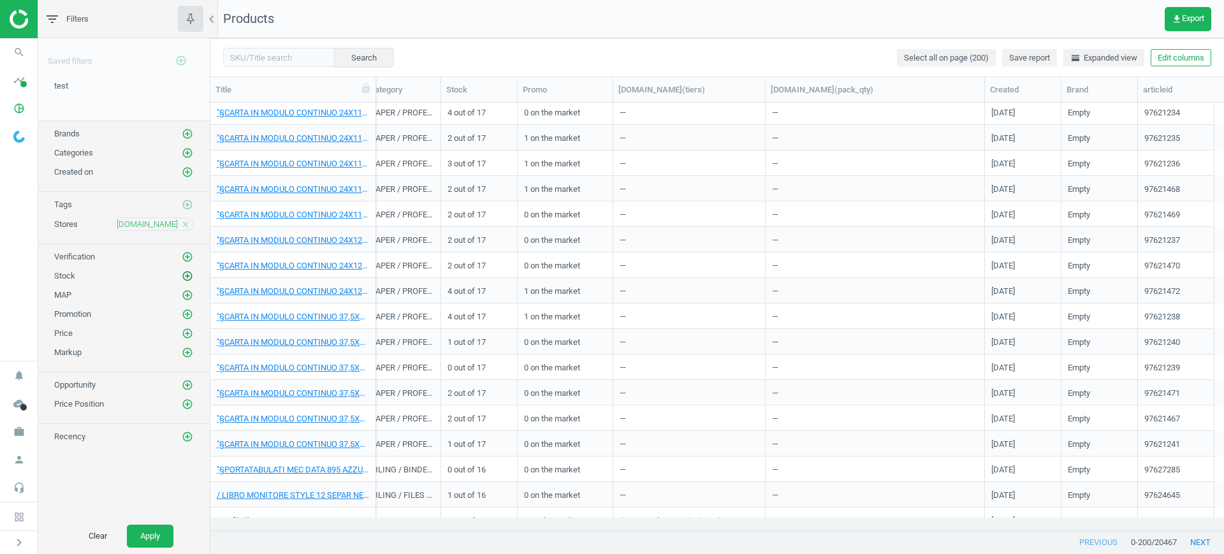
click at [182, 274] on icon "add_circle_outline" at bounding box center [187, 275] width 11 height 11
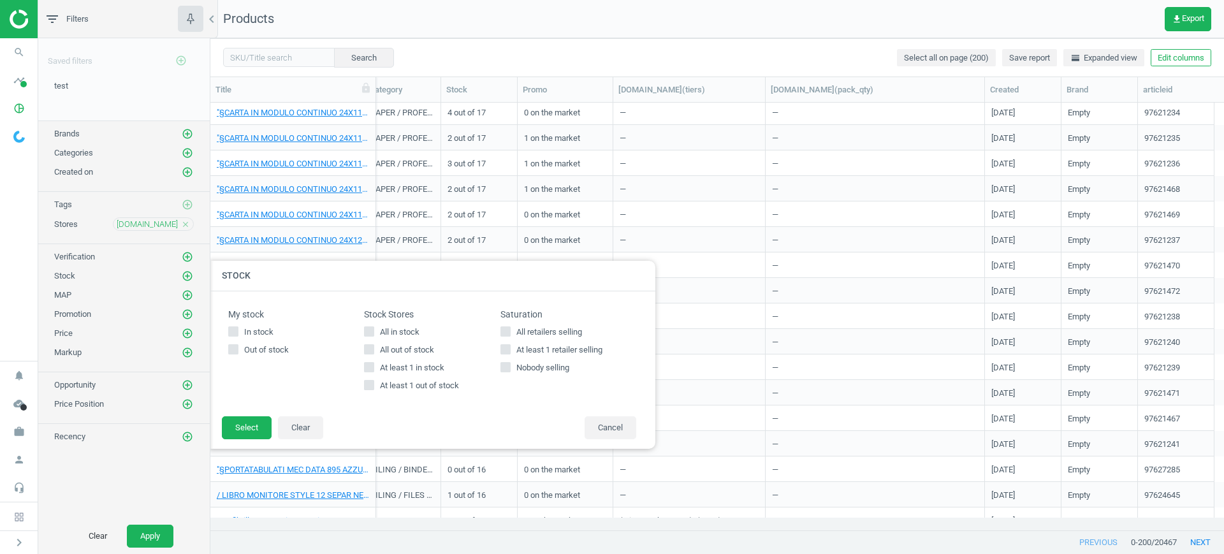
click at [527, 354] on span "At least 1 retailer selling" at bounding box center [559, 349] width 91 height 11
click at [509, 353] on input "At least 1 retailer selling" at bounding box center [505, 349] width 8 height 8
checkbox input "true"
click at [249, 414] on div "My stock In stock Out of stock Stock Stores All in stock All out of stock At le…" at bounding box center [432, 353] width 446 height 124
click at [255, 428] on button "Select" at bounding box center [247, 427] width 50 height 23
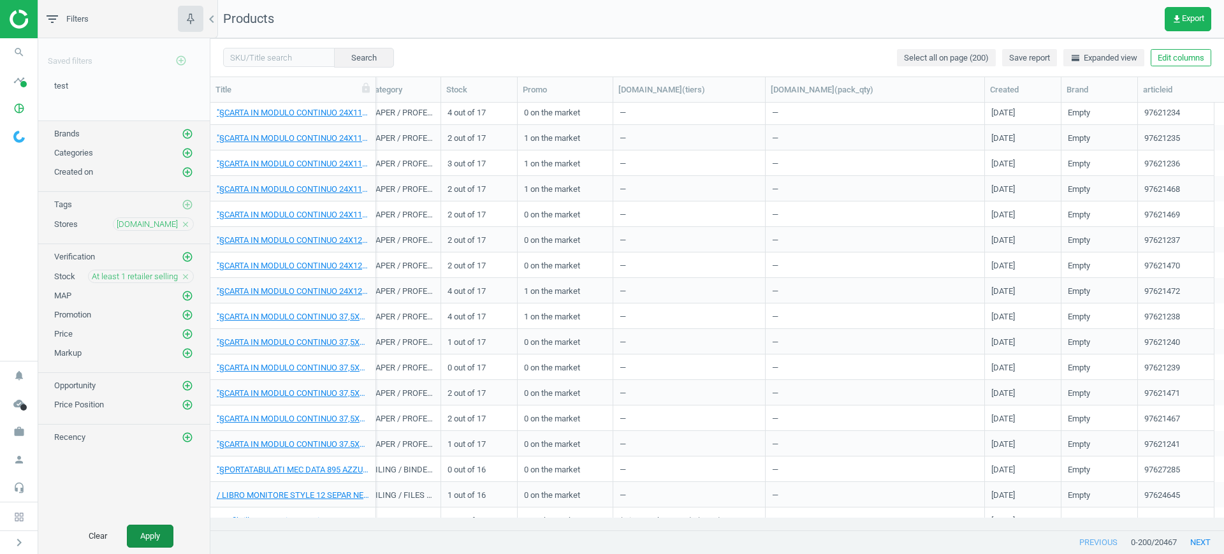
click at [157, 536] on button "Apply" at bounding box center [150, 535] width 47 height 23
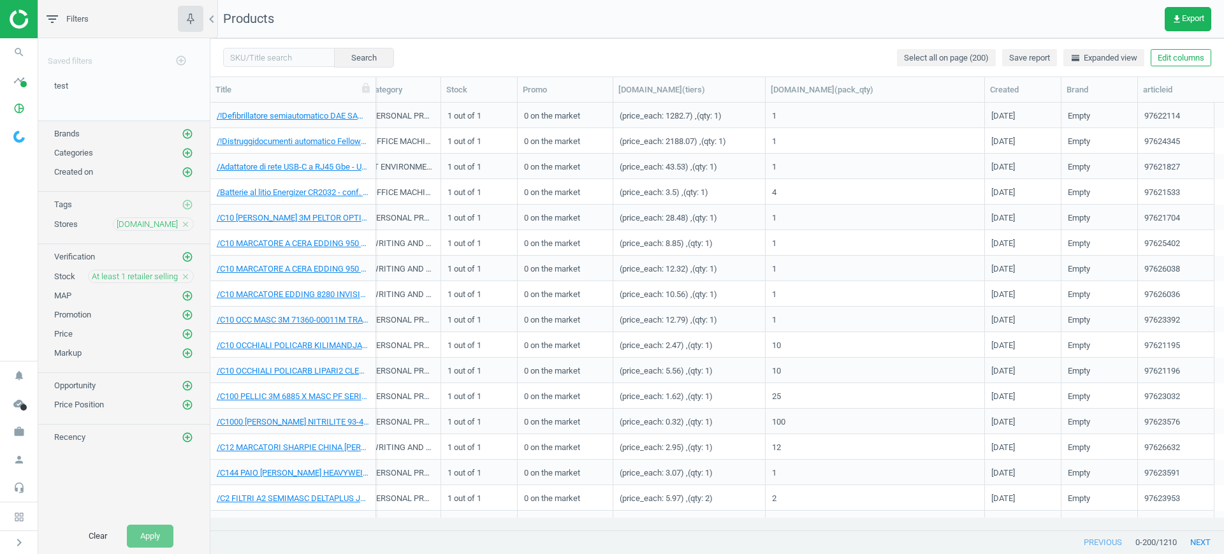
scroll to position [80, 0]
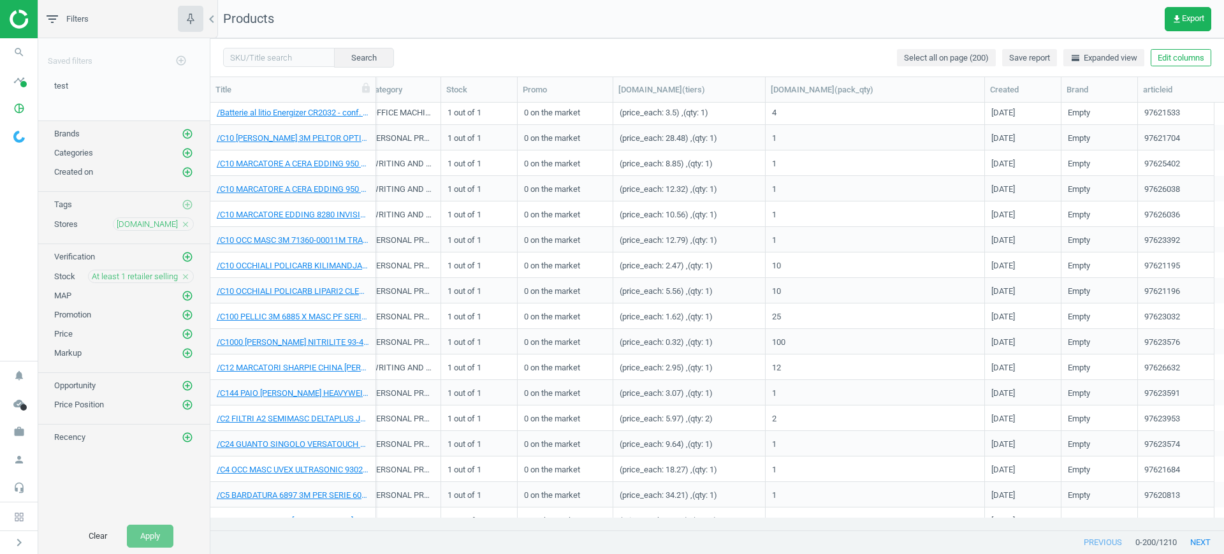
click at [752, 348] on div "(price_each: 0.32) ,(qty: 1)" at bounding box center [688, 341] width 139 height 22
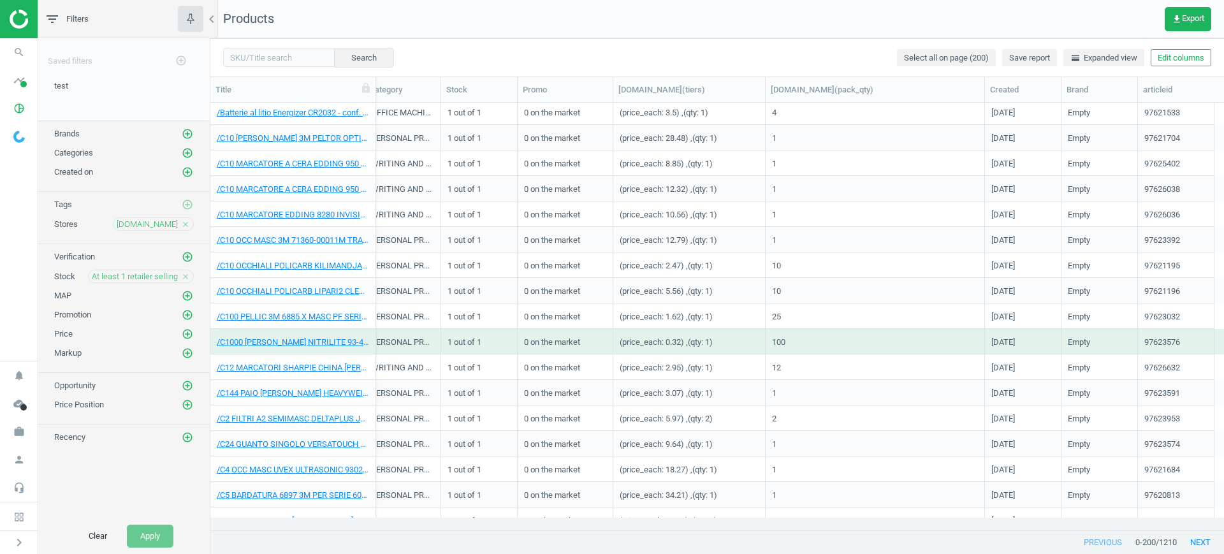
click at [752, 348] on div "(price_each: 0.32) ,(qty: 1)" at bounding box center [688, 341] width 139 height 22
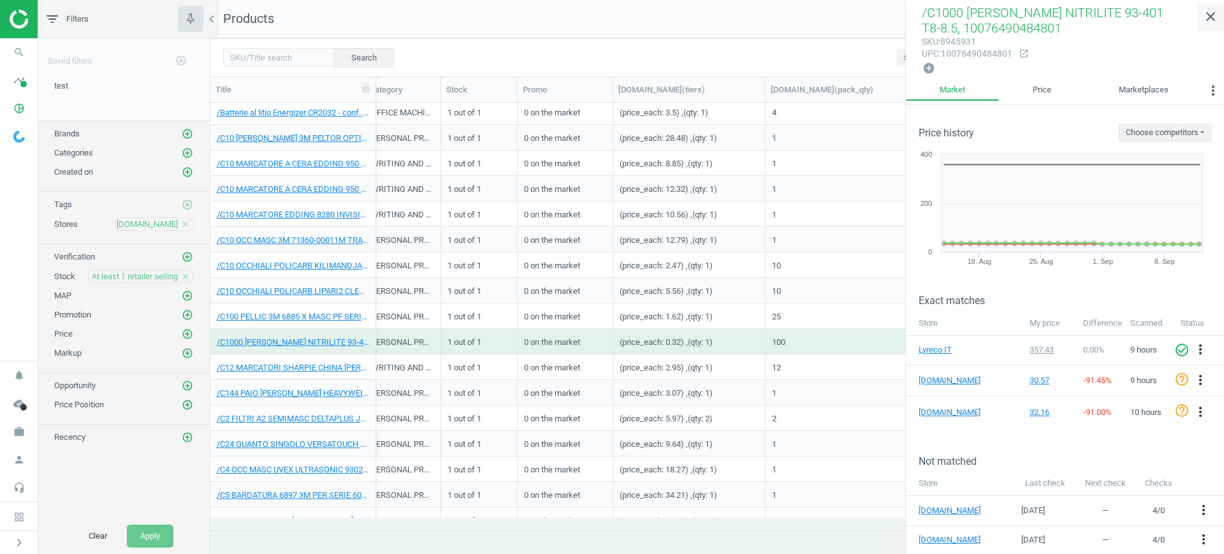
click at [1210, 20] on icon "close" at bounding box center [1210, 16] width 15 height 15
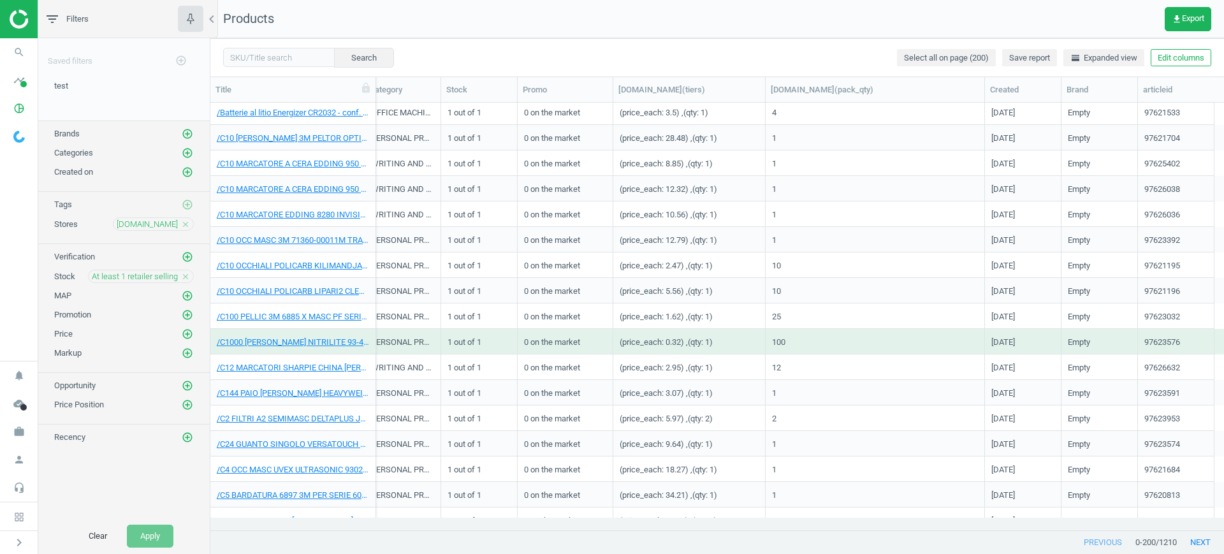
click at [1173, 68] on div "Search Select all on page (200) Save report horizontal_split Expanded view Edit…" at bounding box center [716, 57] width 1013 height 38
click at [1172, 57] on button "Edit columns" at bounding box center [1180, 58] width 61 height 18
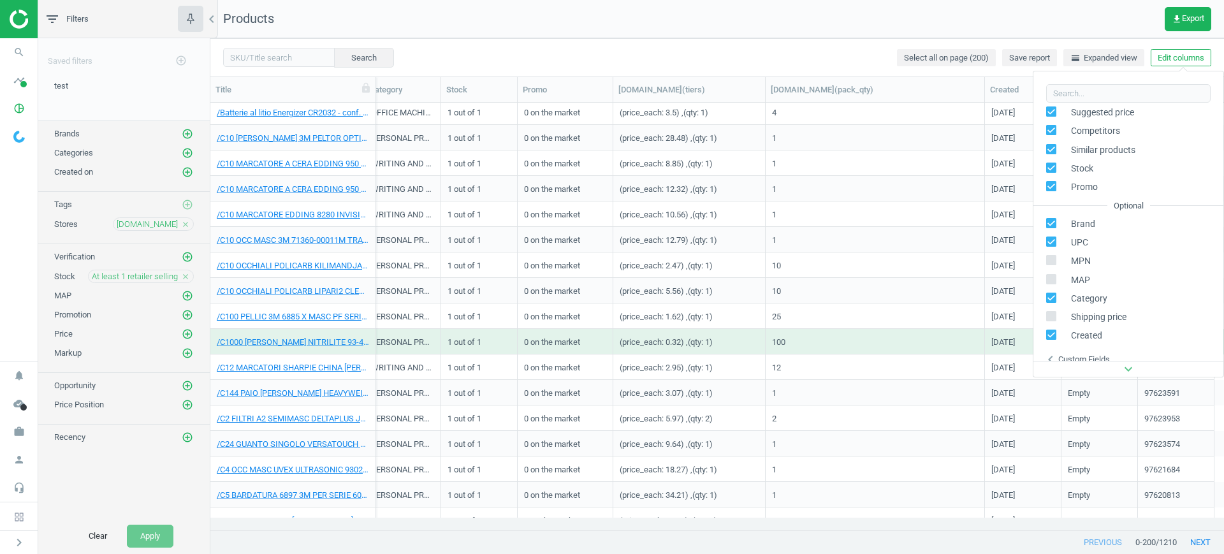
scroll to position [201, 0]
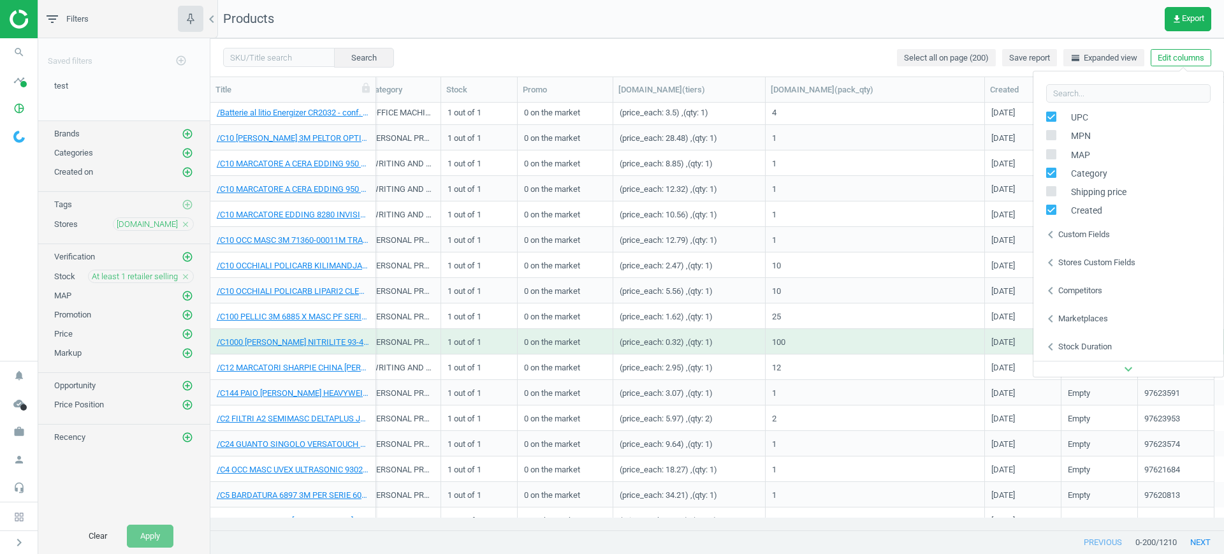
click at [1108, 236] on div "Custom fields" at bounding box center [1084, 234] width 52 height 11
click at [1104, 262] on div "Stores custom fields" at bounding box center [1096, 262] width 77 height 11
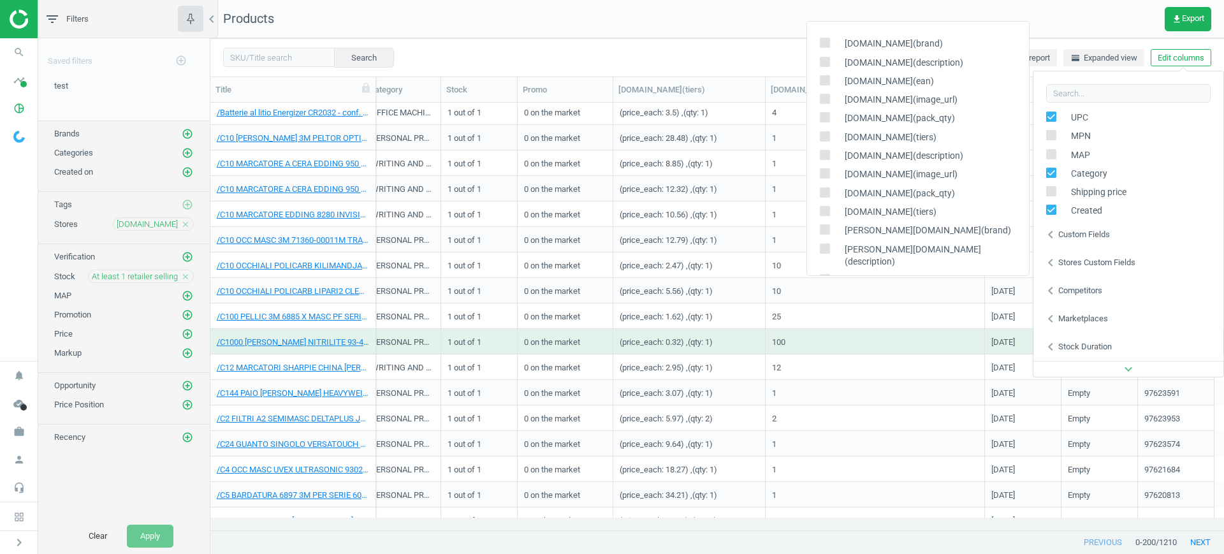
click at [826, 207] on input "checkbox" at bounding box center [824, 211] width 8 height 8
checkbox input "true"
click at [824, 264] on input "checkbox" at bounding box center [824, 268] width 8 height 8
checkbox input "true"
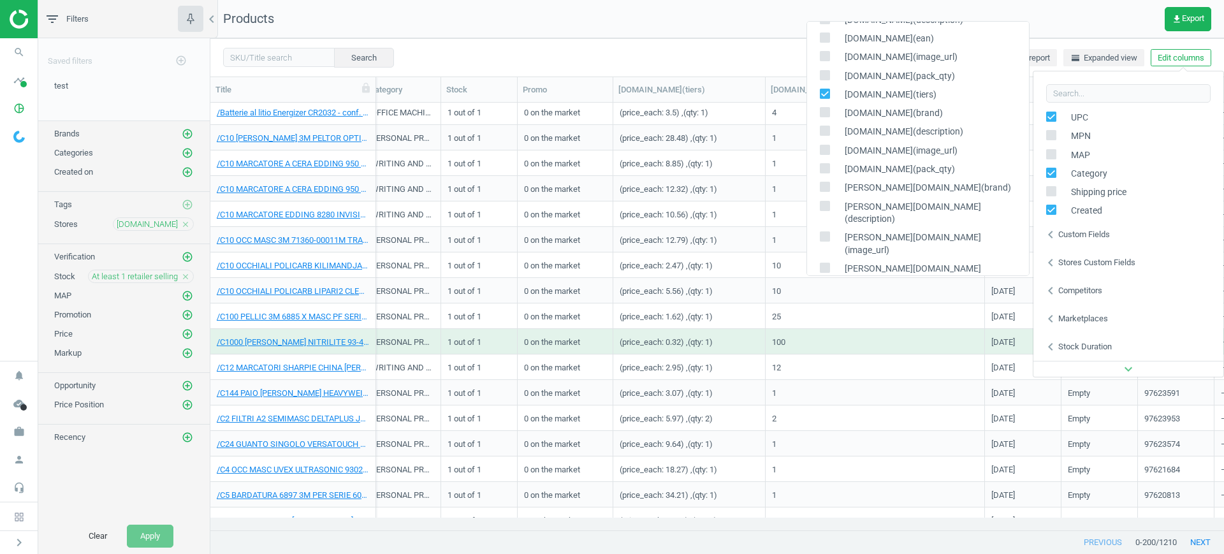
scroll to position [1453, 0]
click at [626, 73] on div "Search Select all on page (200) Save report horizontal_split Expanded view Edit…" at bounding box center [716, 57] width 1013 height 38
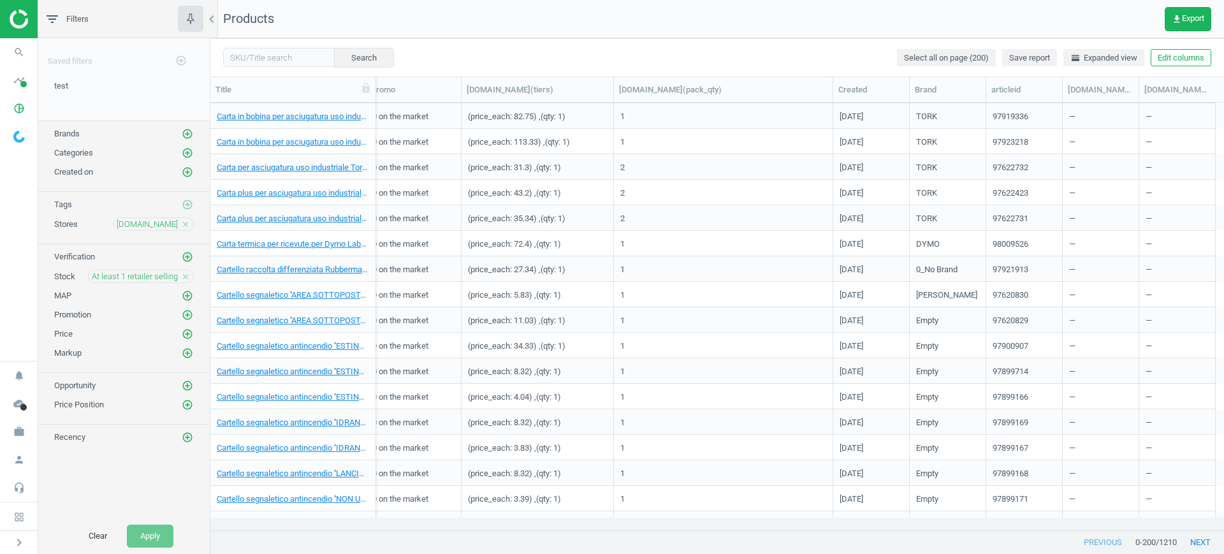
scroll to position [3903, 0]
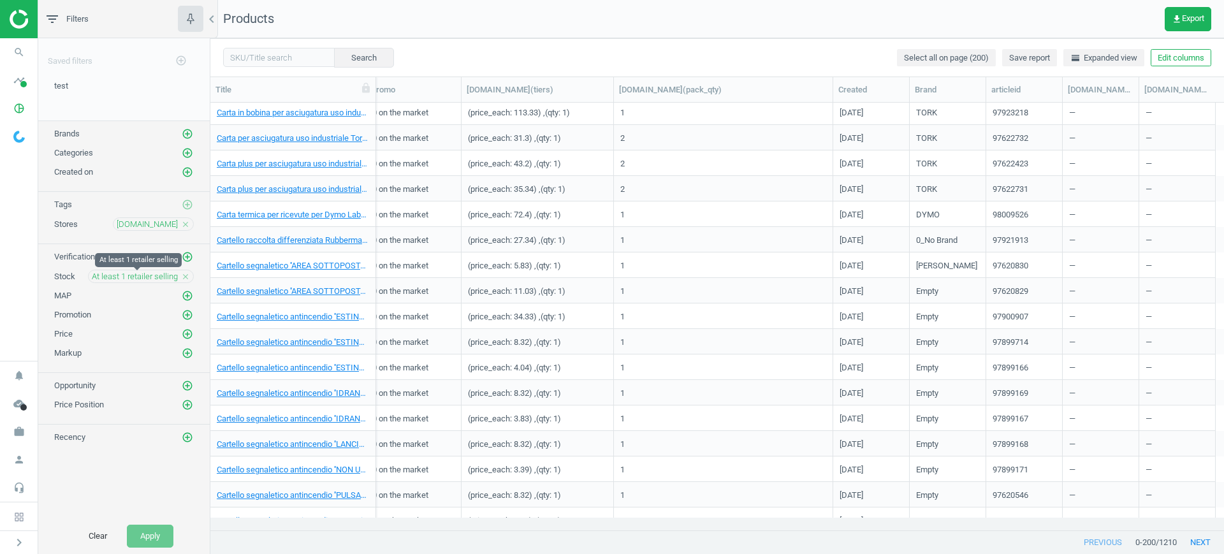
click at [167, 272] on span "At least 1 retailer selling" at bounding box center [135, 276] width 86 height 11
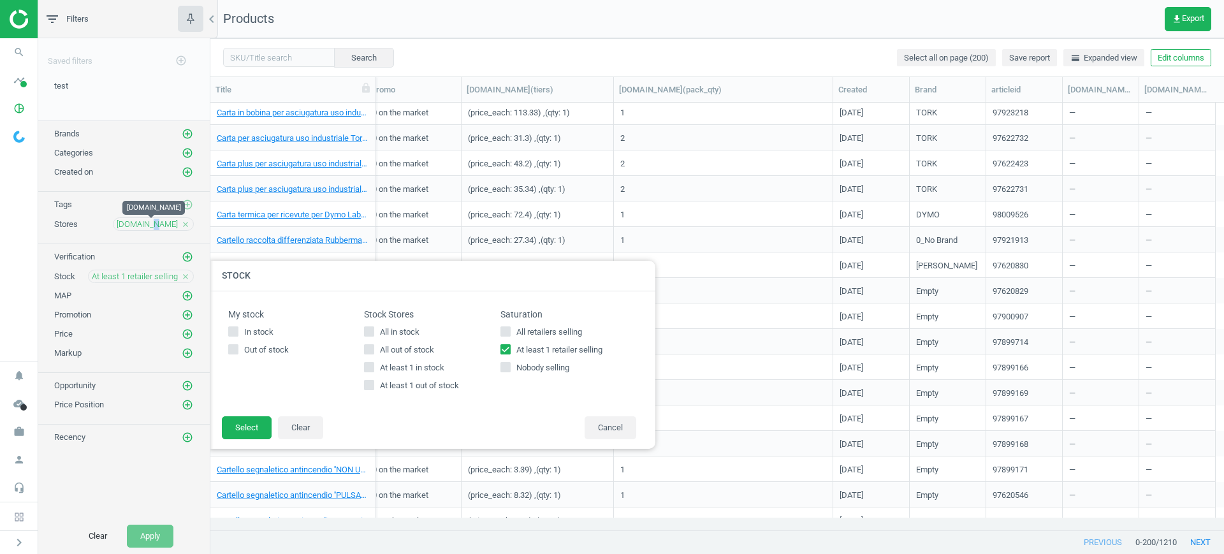
click at [149, 228] on span "it.rs-online.com" at bounding box center [147, 224] width 61 height 11
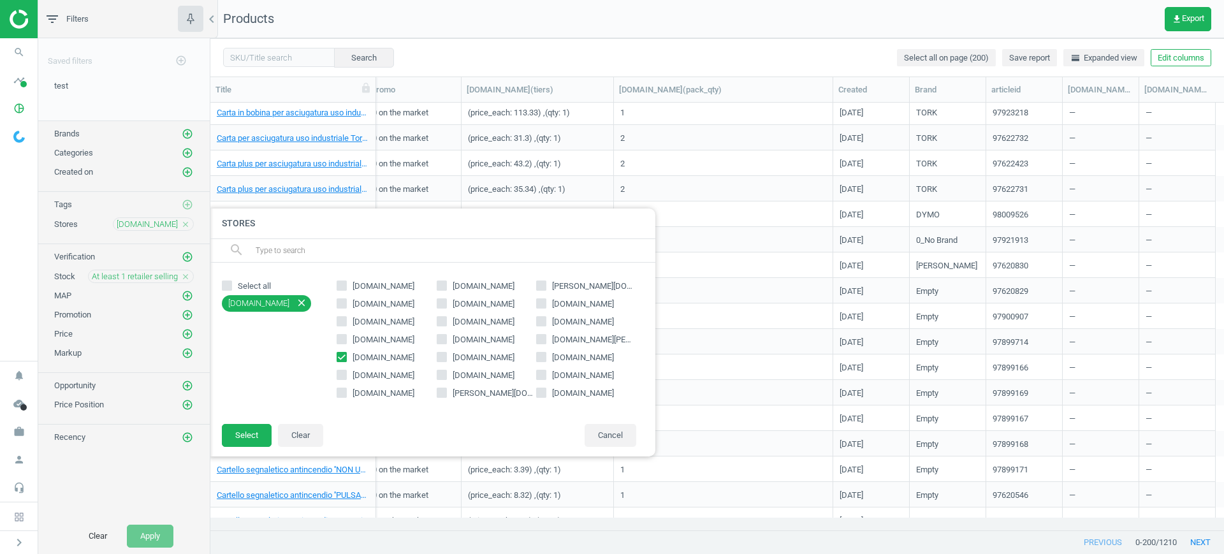
click at [463, 286] on span "rajapack.it" at bounding box center [483, 285] width 67 height 11
click at [445, 286] on input "rajapack.it" at bounding box center [441, 286] width 8 height 8
checkbox input "true"
click at [560, 374] on span "targetsas.it" at bounding box center [582, 375] width 67 height 11
click at [546, 374] on input "targetsas.it" at bounding box center [541, 374] width 8 height 8
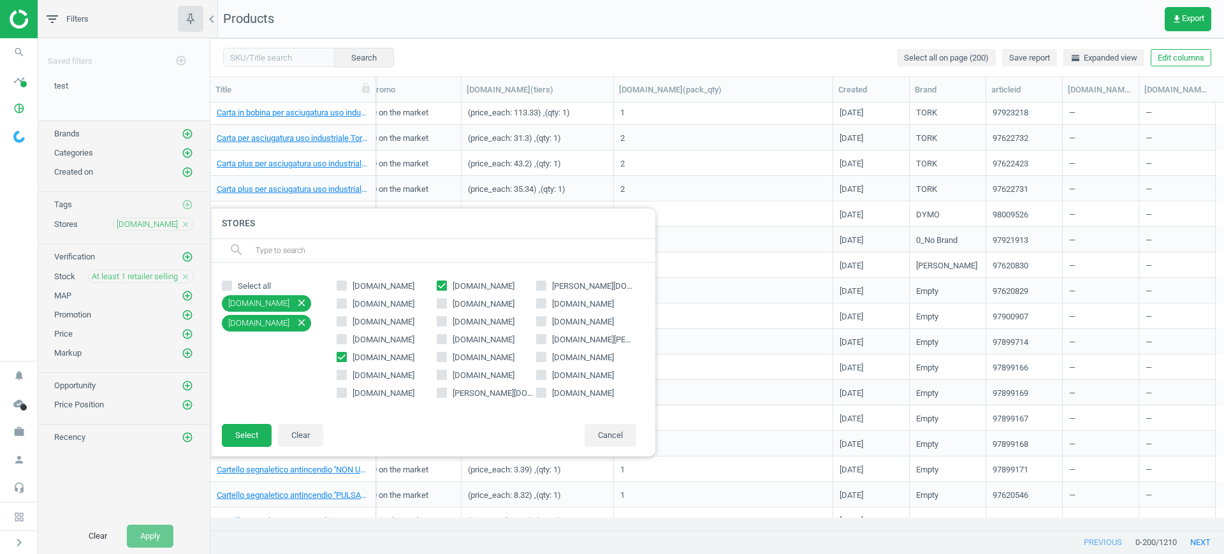
checkbox input "true"
click at [262, 431] on button "Select" at bounding box center [247, 435] width 50 height 23
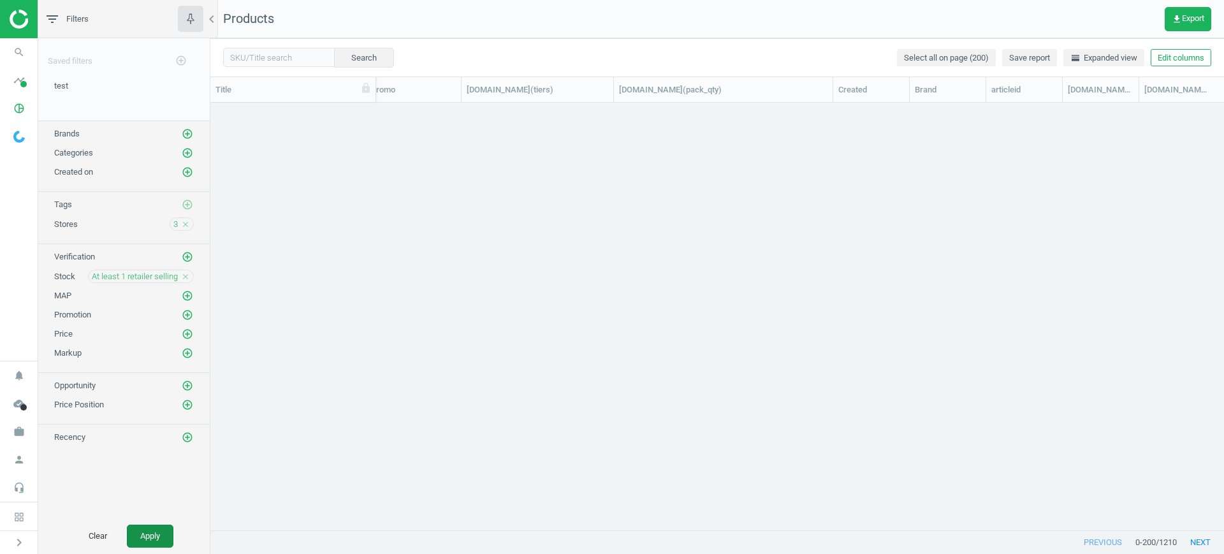
scroll to position [306, 0]
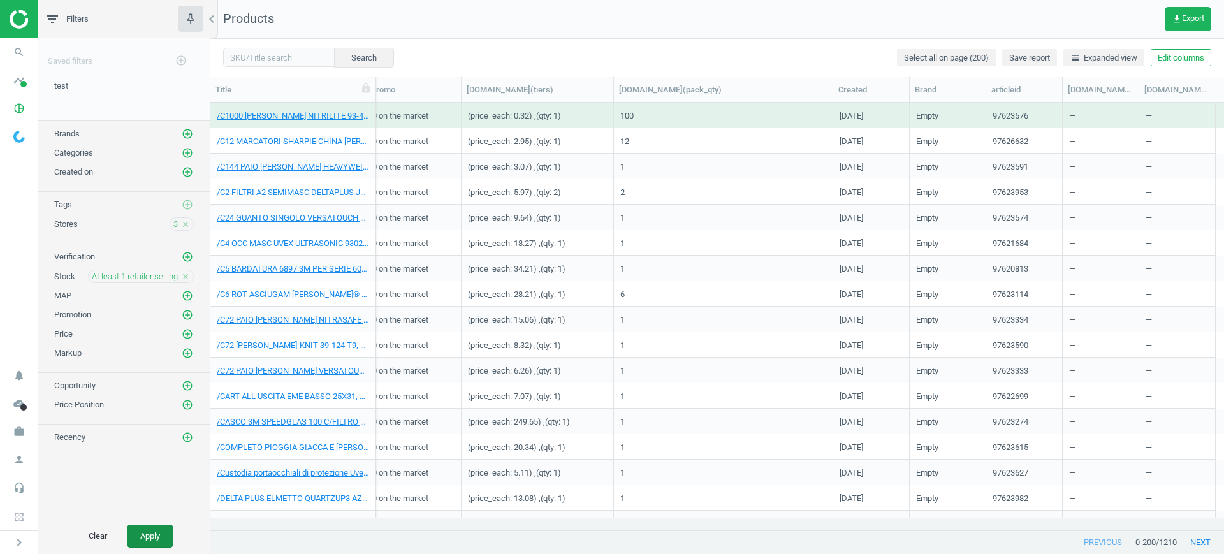
click at [151, 546] on button "Apply" at bounding box center [150, 535] width 47 height 23
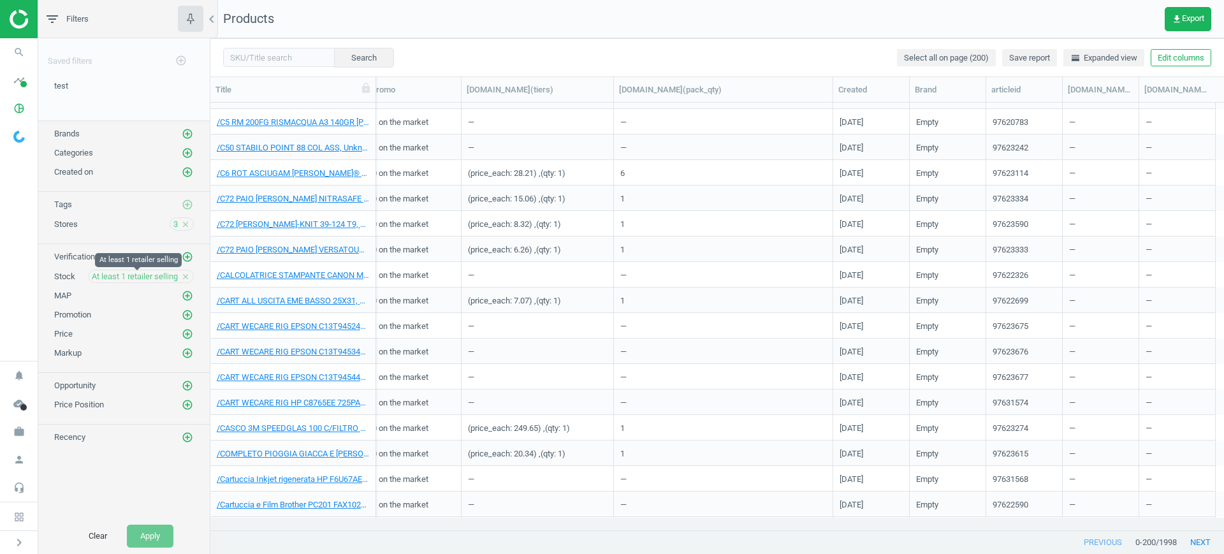
click at [132, 271] on span "At least 1 retailer selling" at bounding box center [135, 276] width 86 height 11
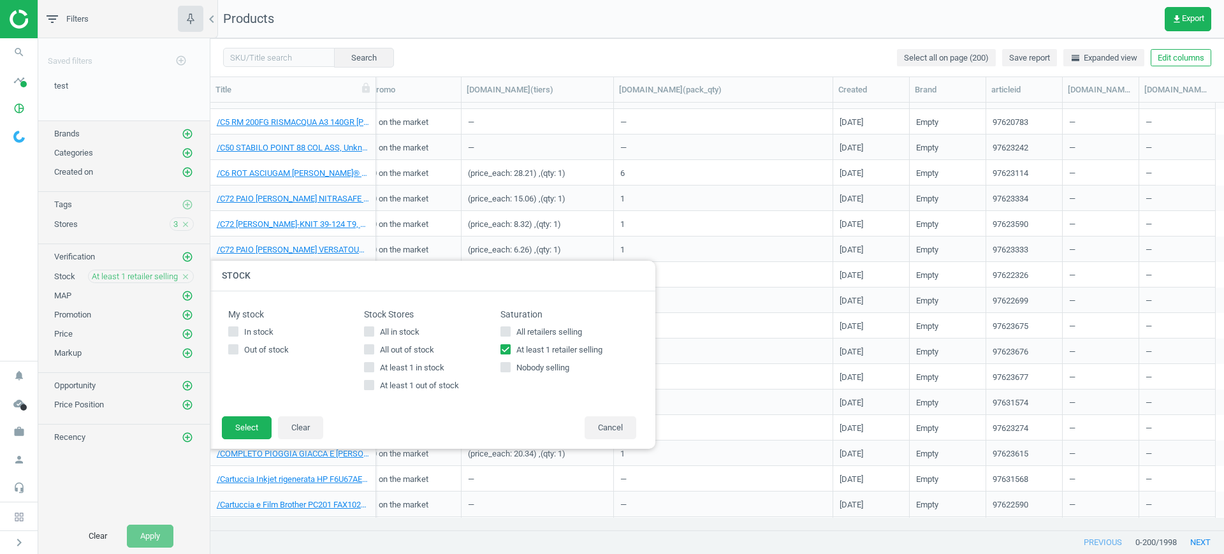
click at [502, 351] on input "At least 1 retailer selling" at bounding box center [505, 349] width 8 height 8
checkbox input "false"
click at [501, 335] on icon at bounding box center [505, 331] width 10 height 10
click at [501, 335] on input "All retailers selling" at bounding box center [505, 331] width 8 height 8
checkbox input "true"
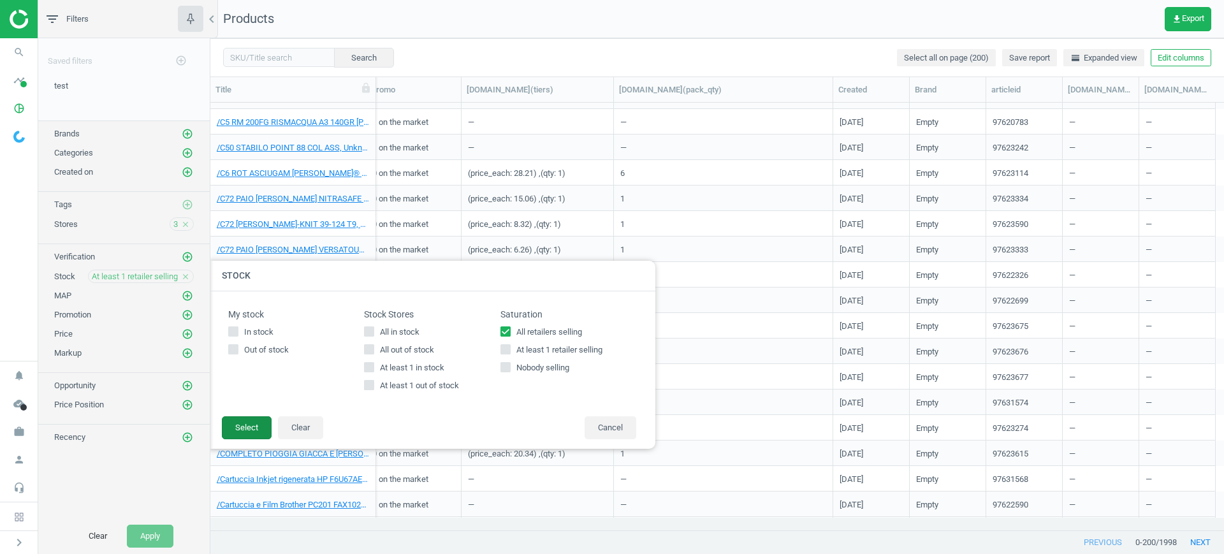
click at [234, 416] on button "Select" at bounding box center [247, 427] width 50 height 23
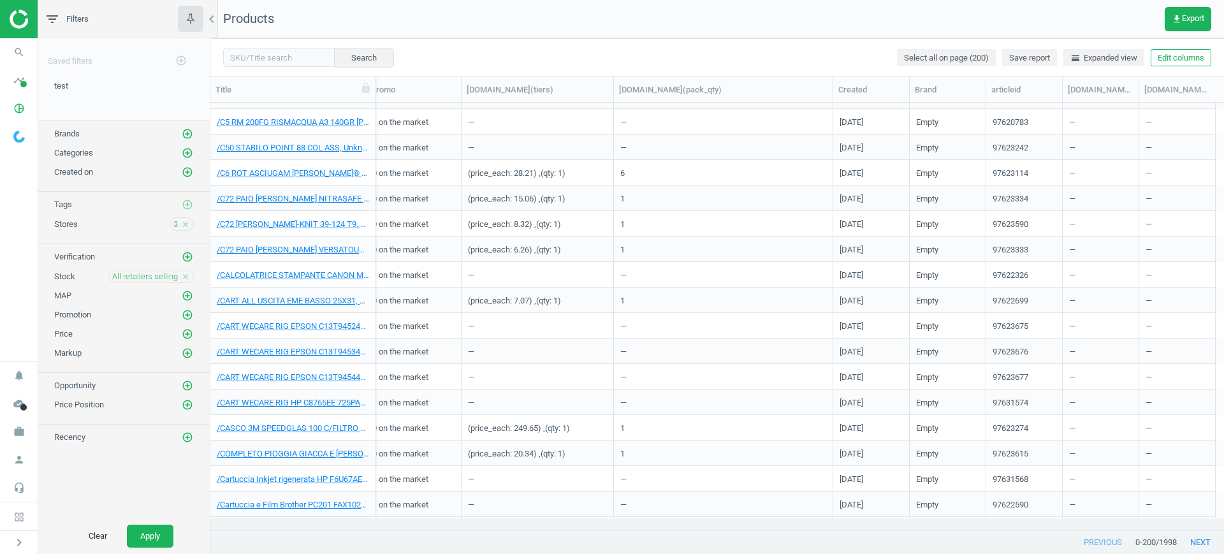
scroll to position [306, 0]
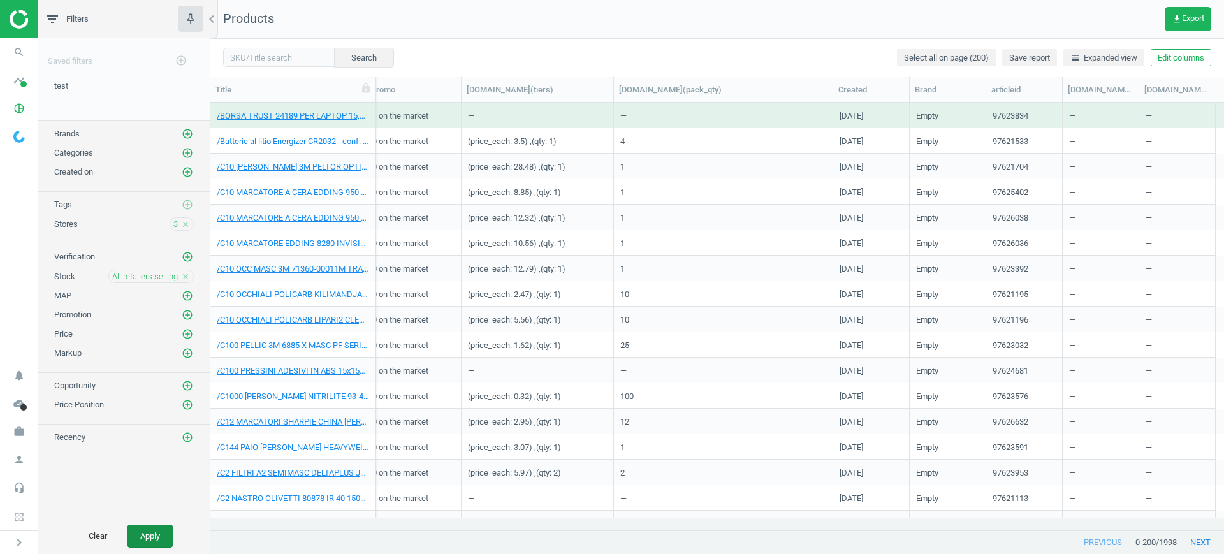
click at [148, 526] on button "Apply" at bounding box center [150, 535] width 47 height 23
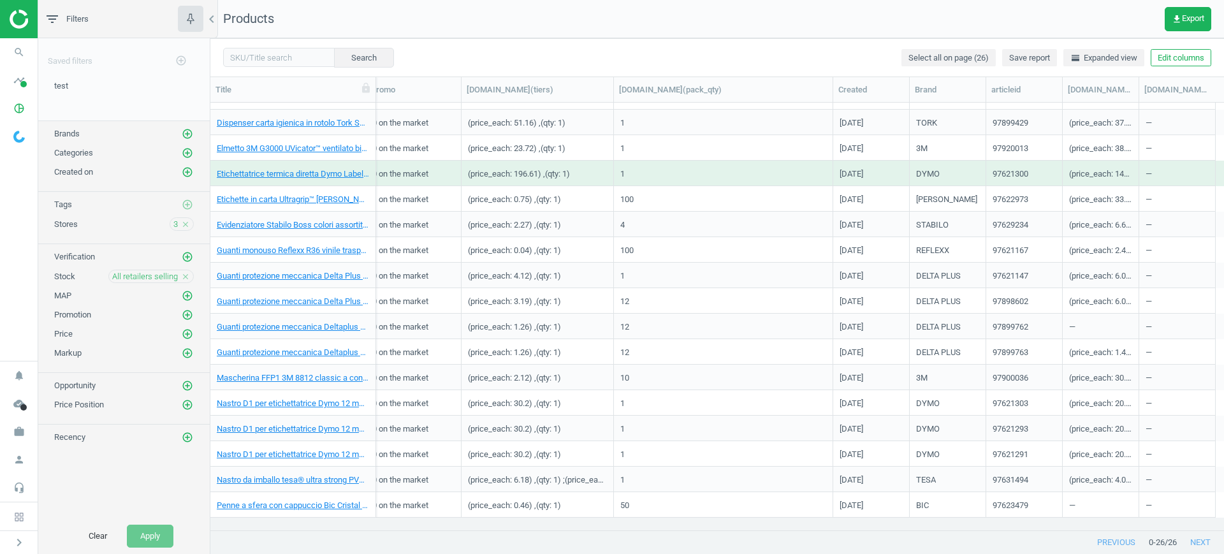
scroll to position [89, 0]
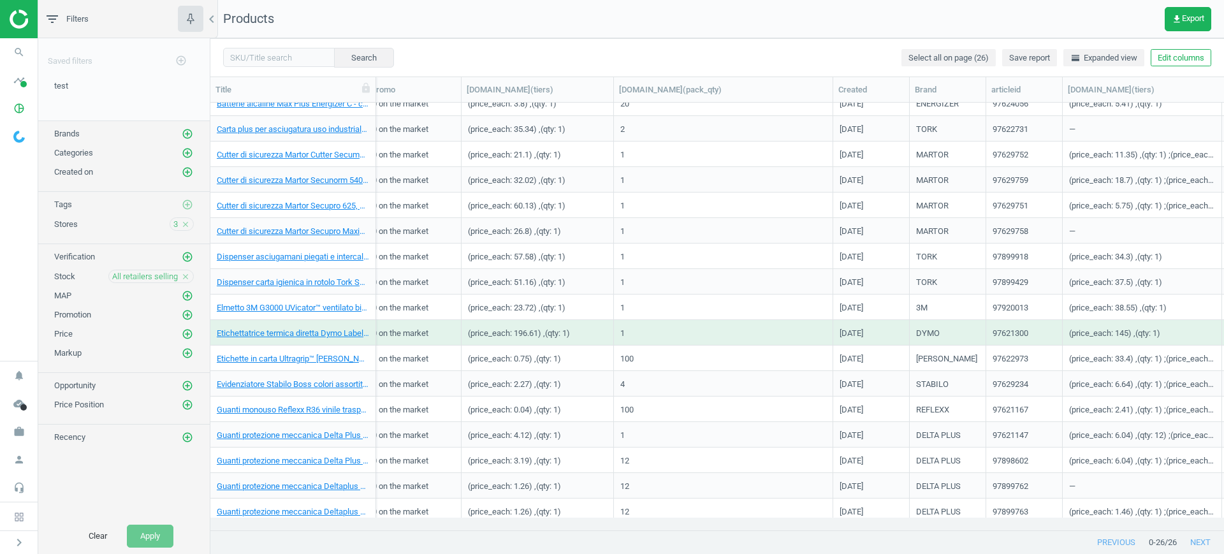
drag, startPoint x: 1140, startPoint y: 92, endPoint x: 1223, endPoint y: 127, distance: 90.0
click at [1223, 127] on div "Title SKU My price Suggested price Competitors Similar products UPC Category St…" at bounding box center [716, 304] width 1013 height 454
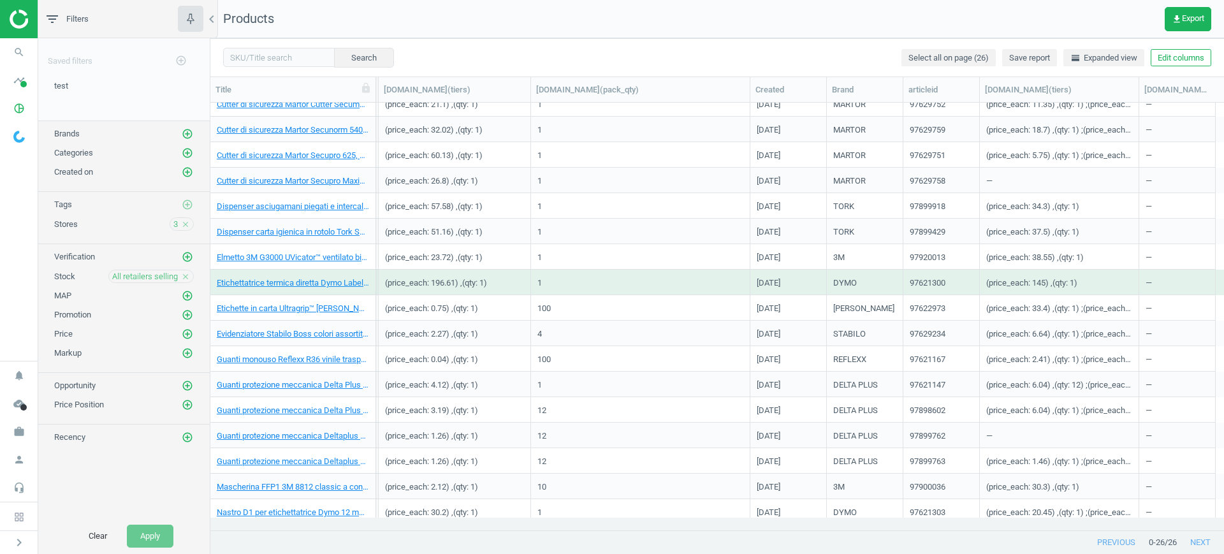
scroll to position [166, 0]
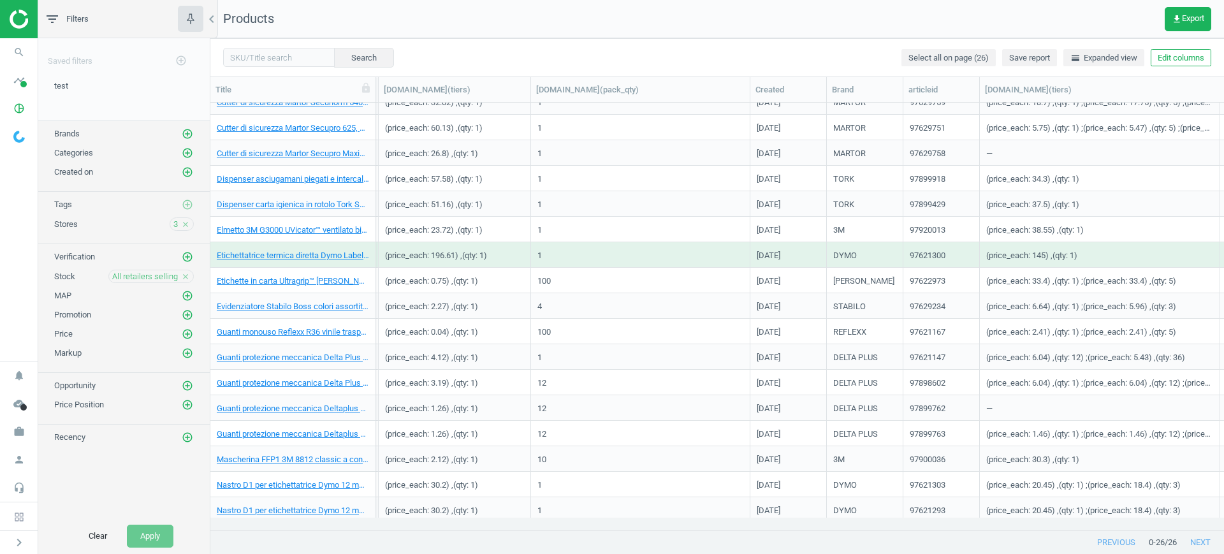
drag, startPoint x: 1142, startPoint y: 83, endPoint x: 1218, endPoint y: 105, distance: 79.7
click at [1219, 105] on div "Title SKU My price Suggested price Competitors Similar products UPC Category St…" at bounding box center [716, 304] width 1013 height 454
click at [438, 303] on div "(price_each: 2.27) ,(qty: 1)" at bounding box center [431, 309] width 93 height 16
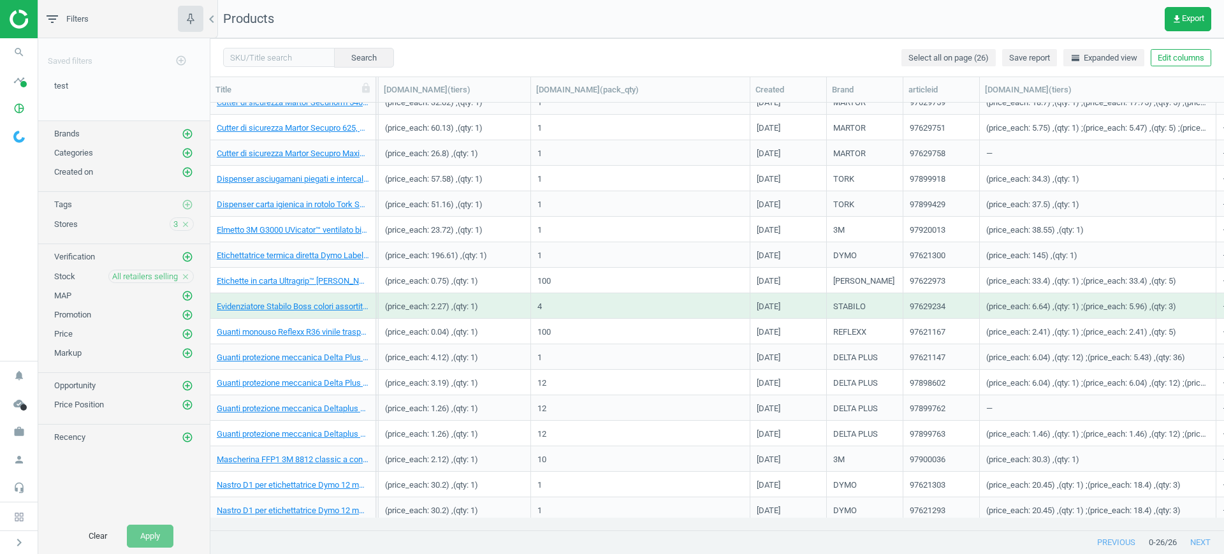
click at [483, 281] on div "(price_each: 0.75) ,(qty: 1)" at bounding box center [454, 280] width 139 height 22
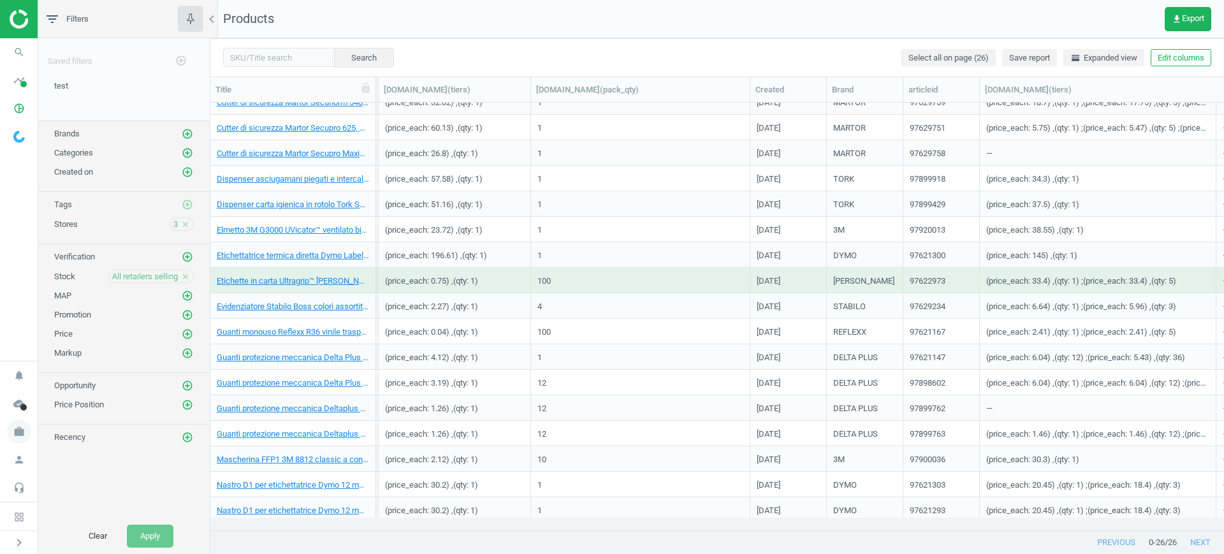
click at [30, 428] on icon "work" at bounding box center [19, 431] width 24 height 24
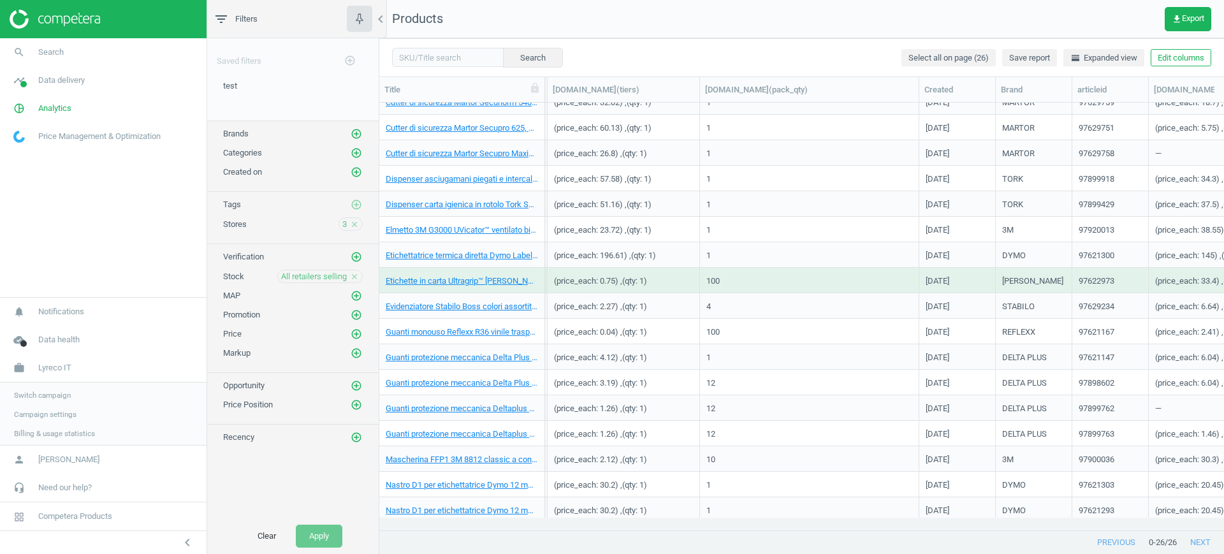
scroll to position [403, 832]
click at [33, 403] on link "Campaign settings" at bounding box center [103, 412] width 206 height 19
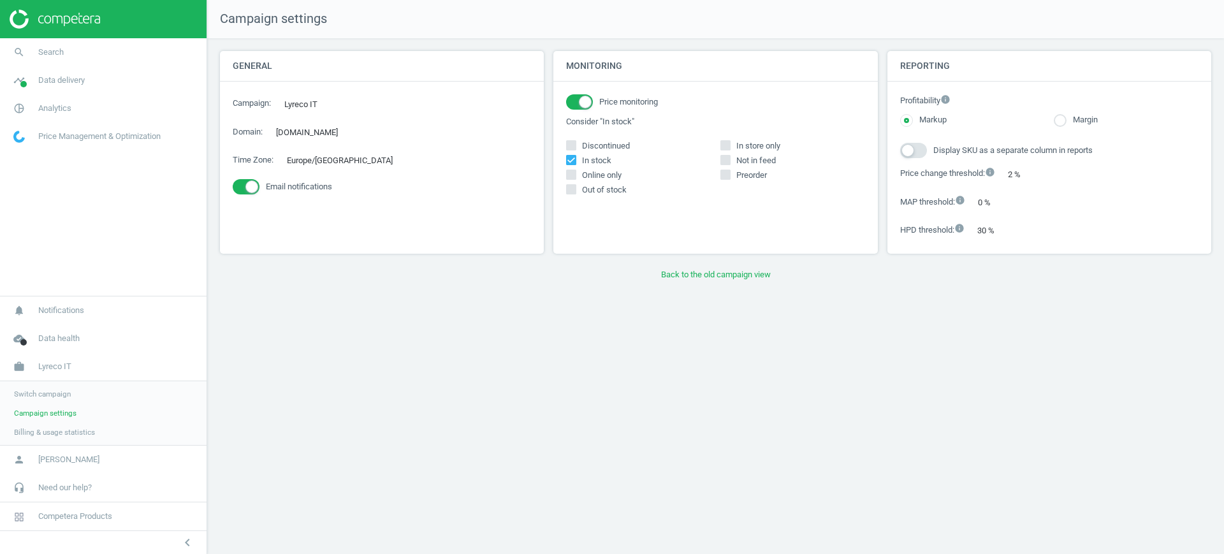
click at [36, 396] on span "Switch campaign" at bounding box center [42, 394] width 57 height 10
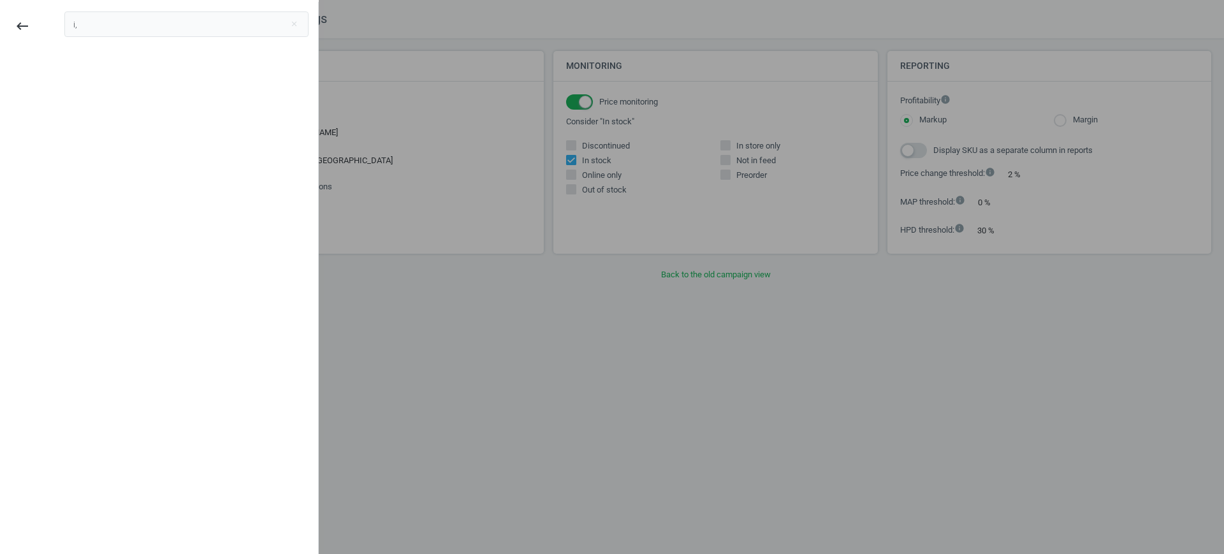
type input "i"
type input "bi."
click at [84, 76] on div "[DOMAIN_NAME]" at bounding box center [112, 71] width 76 height 14
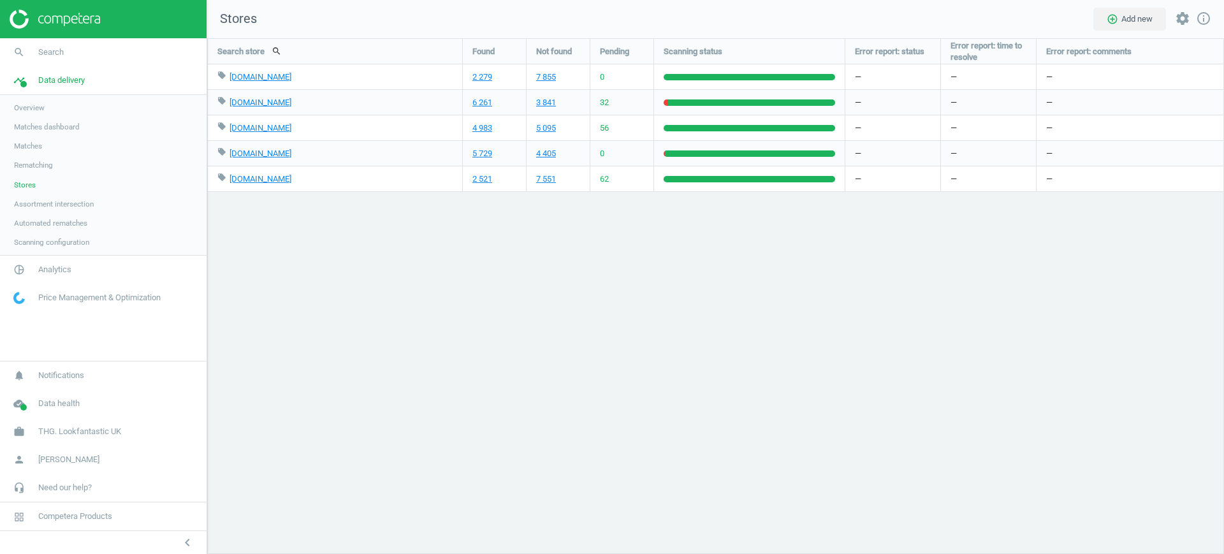
scroll to position [540, 1041]
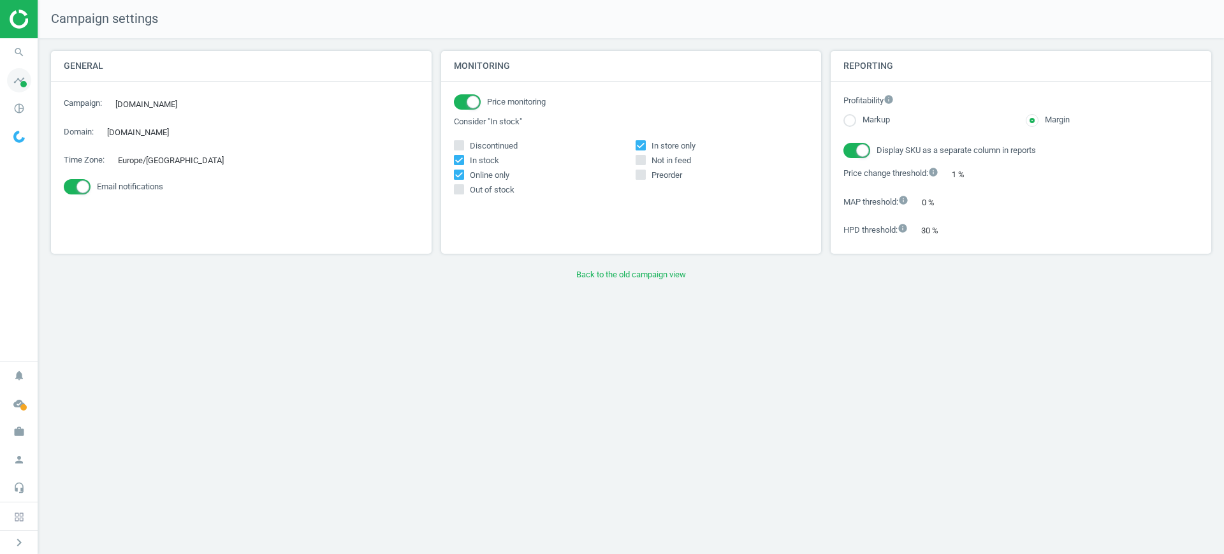
click at [11, 81] on icon "timeline" at bounding box center [19, 80] width 24 height 24
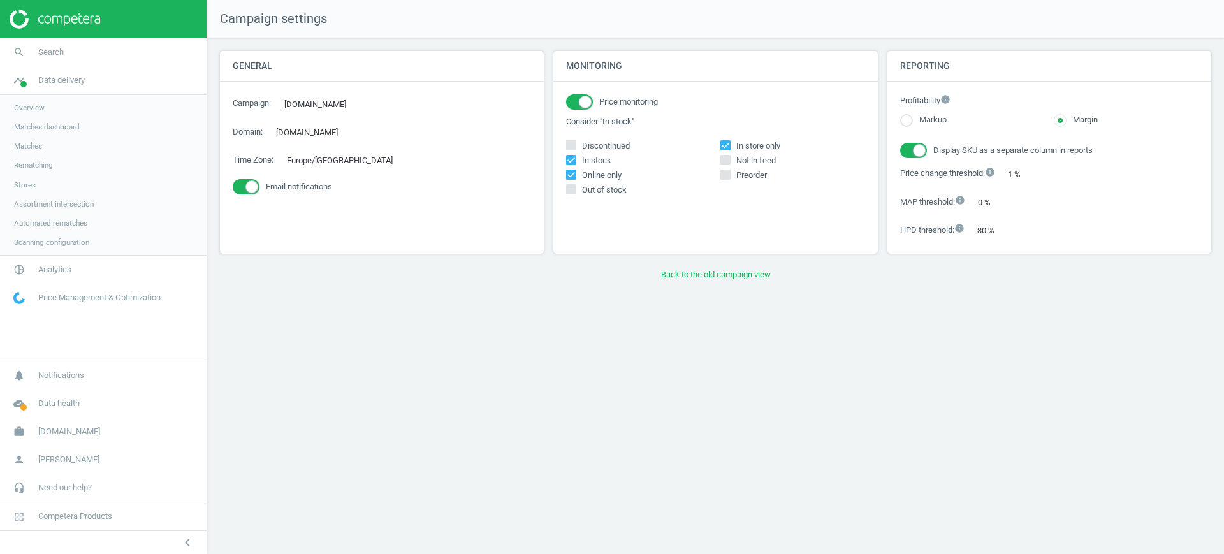
click at [36, 185] on link "Stores" at bounding box center [103, 184] width 206 height 19
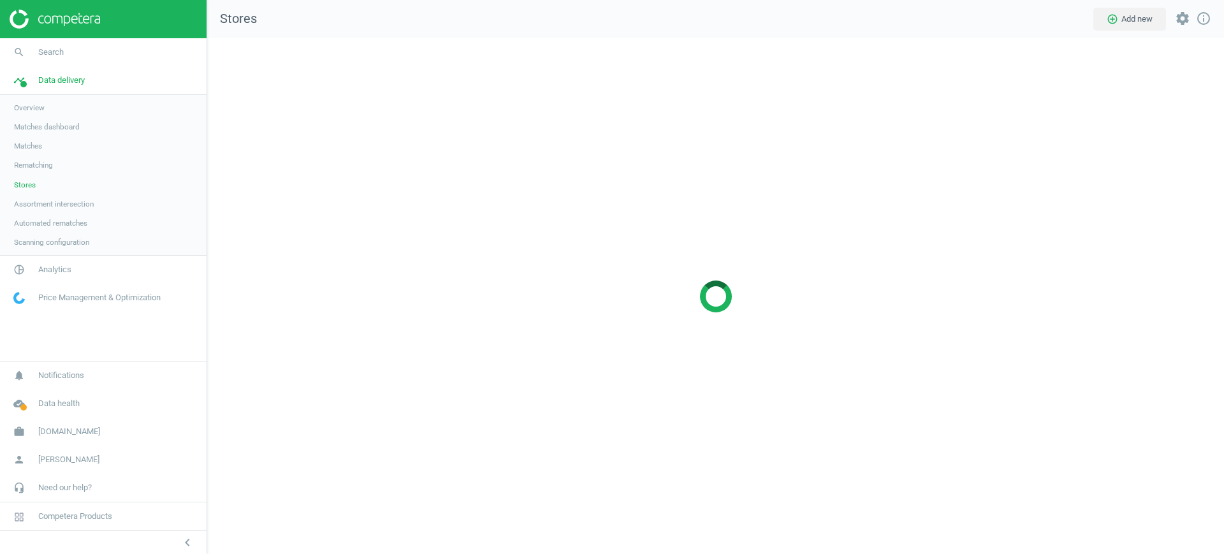
scroll to position [540, 1041]
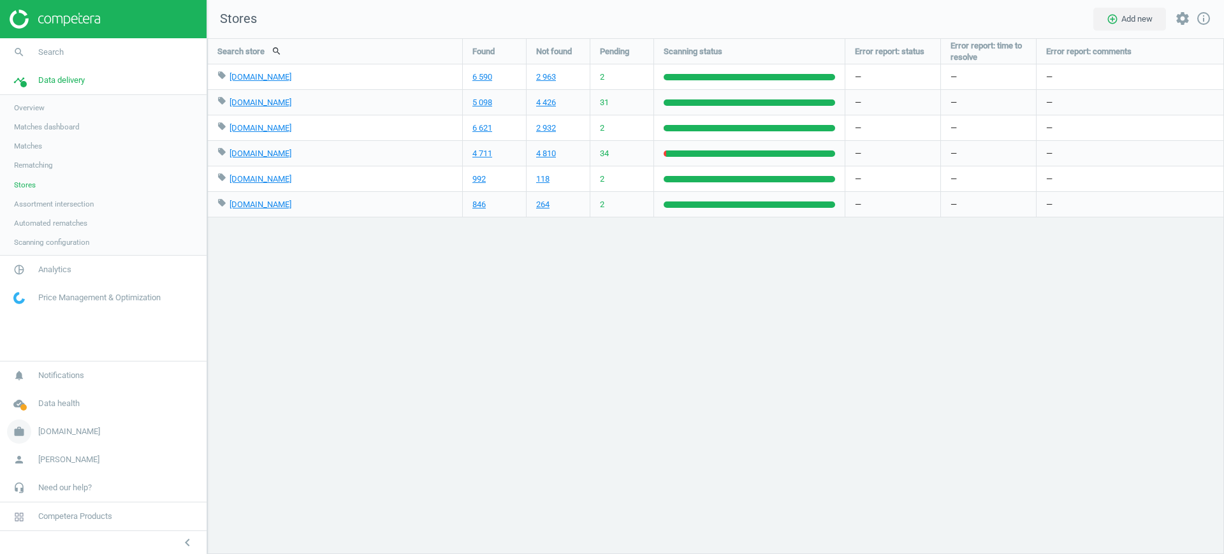
click at [57, 438] on link "work [DOMAIN_NAME]" at bounding box center [103, 431] width 206 height 28
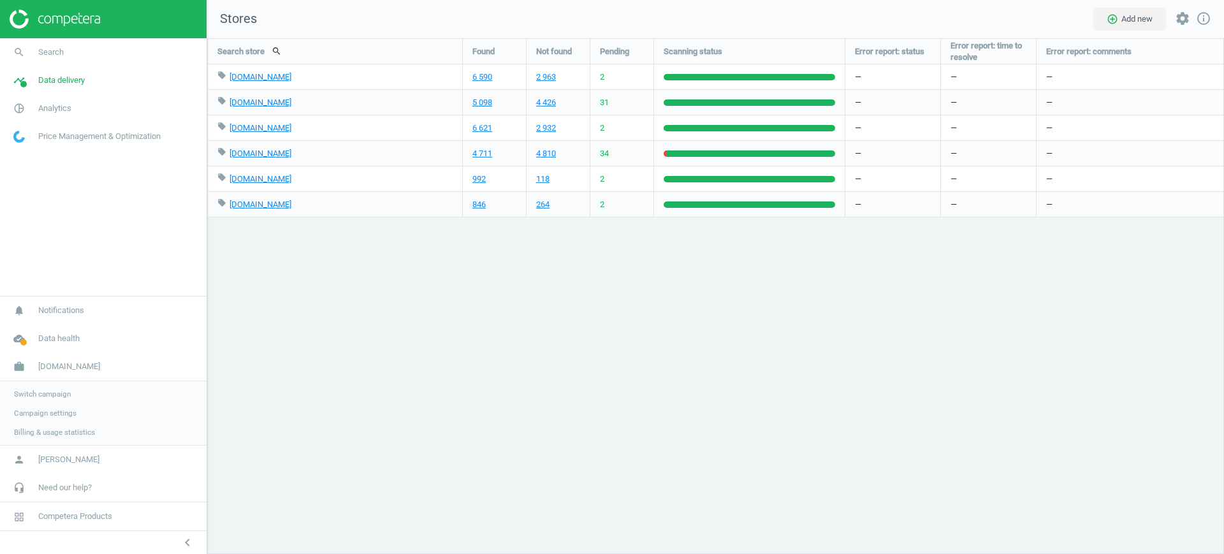
click at [62, 394] on span "Switch campaign" at bounding box center [42, 394] width 57 height 10
